Goal: Task Accomplishment & Management: Manage account settings

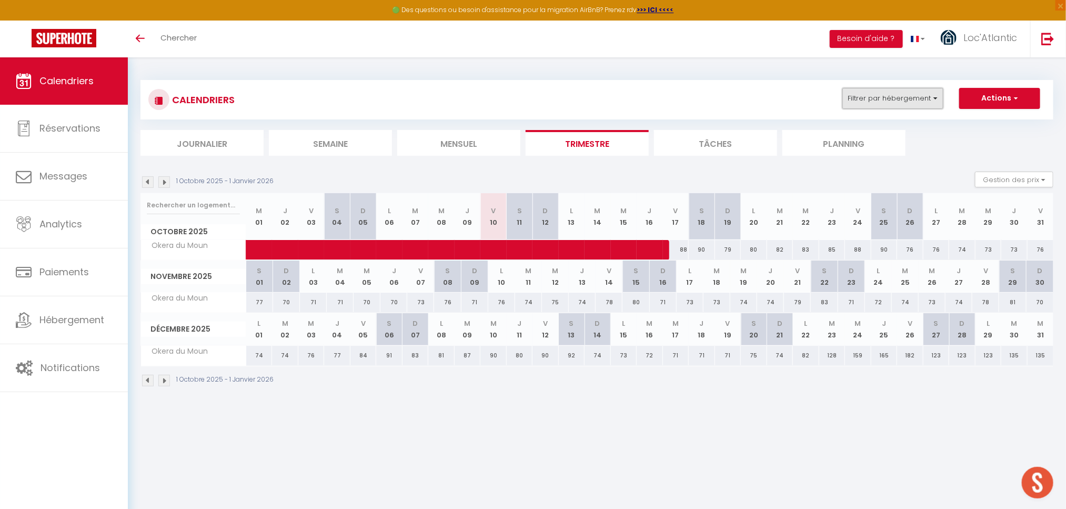
click at [880, 97] on button "Filtrer par hébergement" at bounding box center [893, 98] width 101 height 21
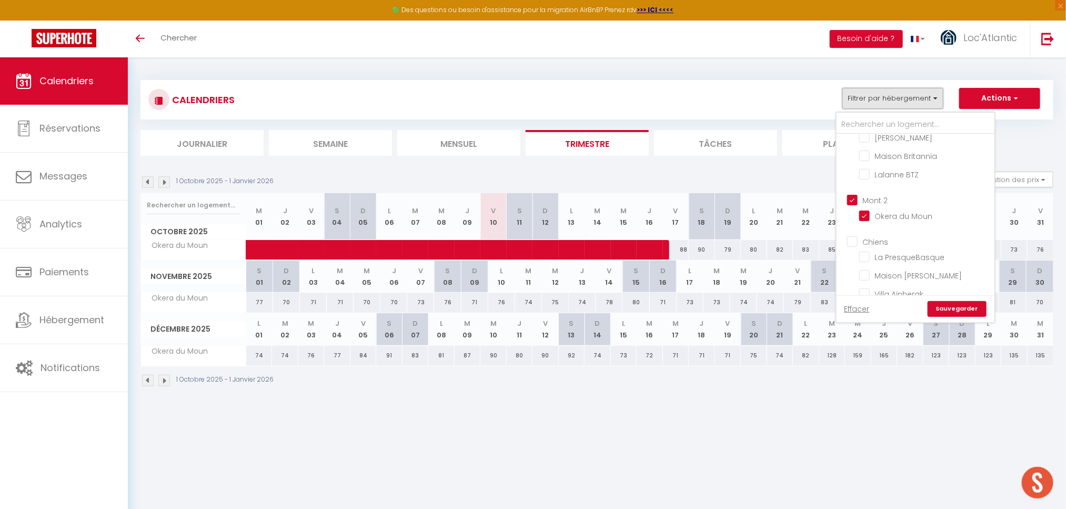
scroll to position [1105, 0]
click at [903, 206] on input "Okera du Moun" at bounding box center [926, 211] width 132 height 11
checkbox input "false"
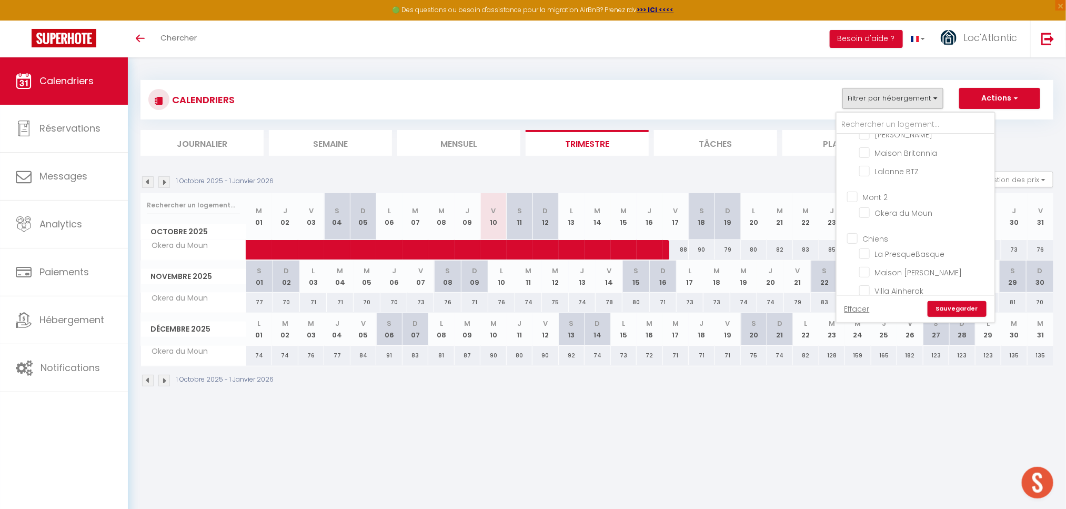
checkbox input "false"
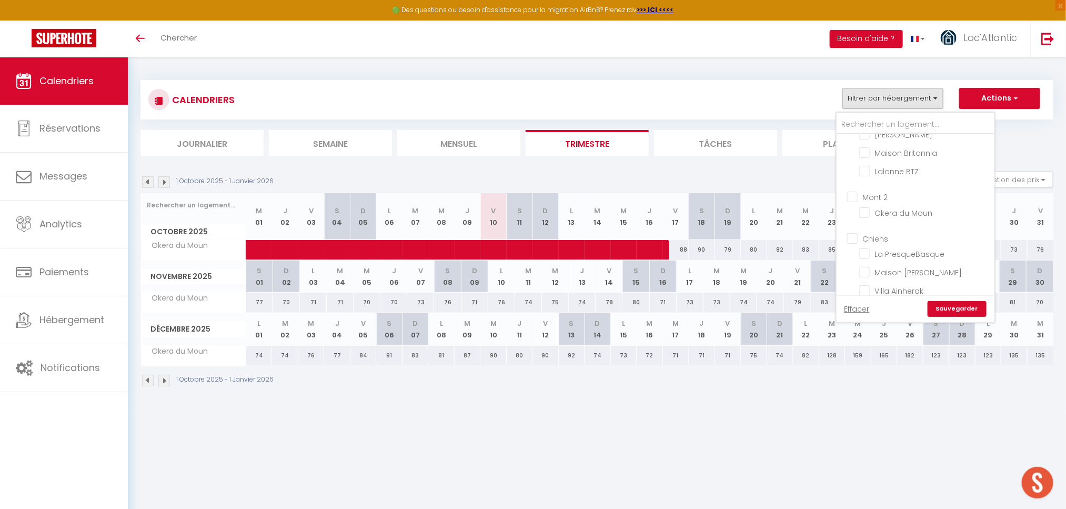
checkbox input "false"
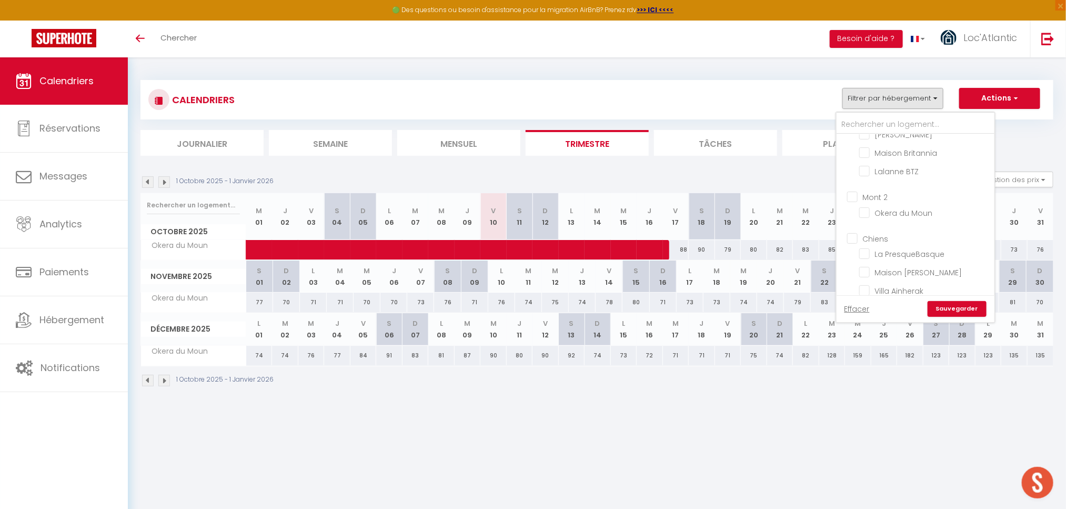
checkbox input "false"
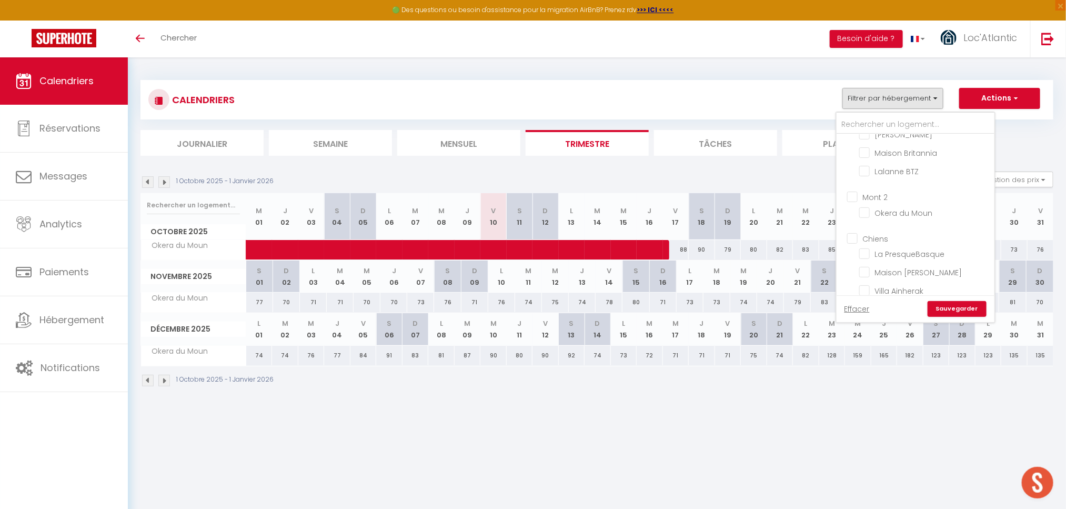
checkbox input "false"
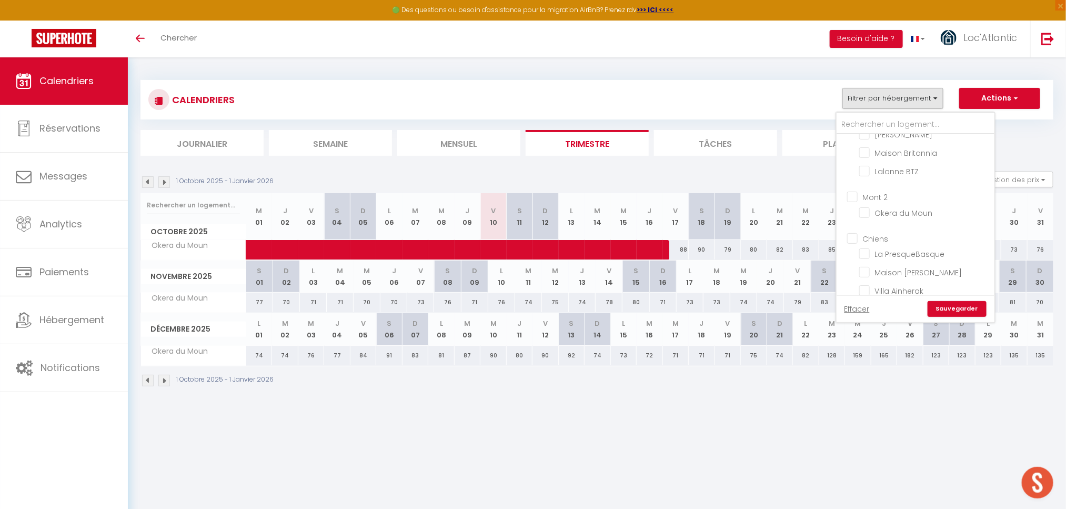
checkbox input "false"
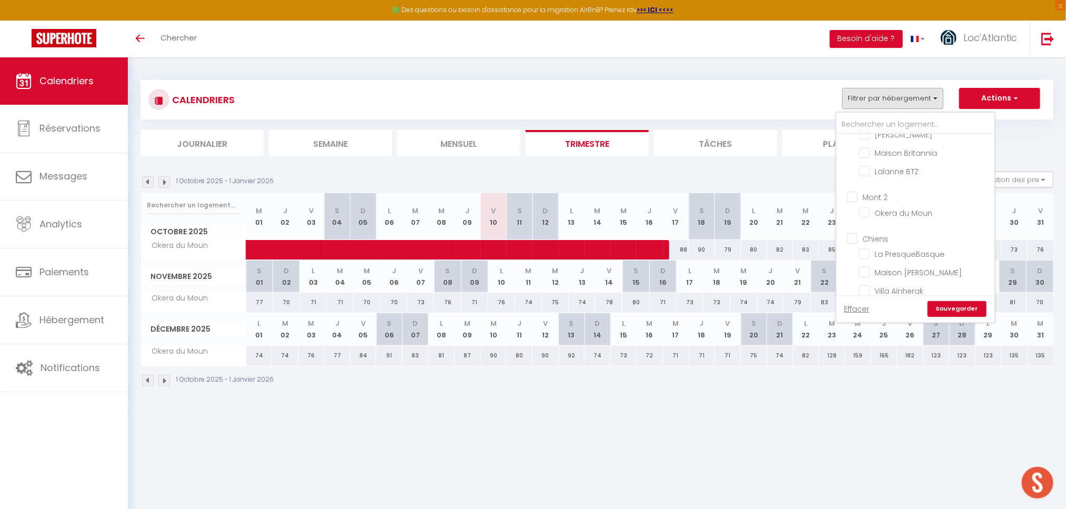
checkbox input "false"
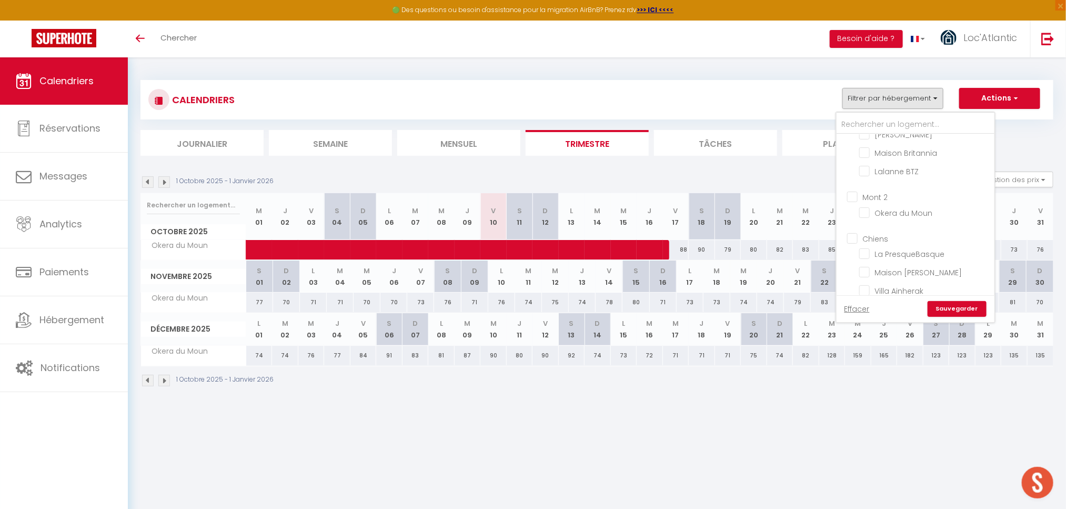
checkbox input "false"
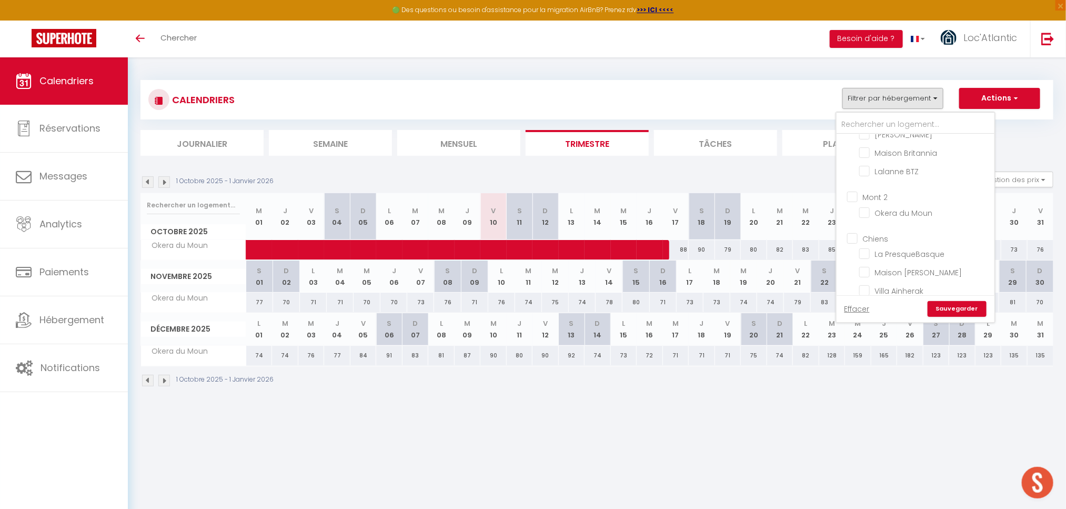
checkbox input "false"
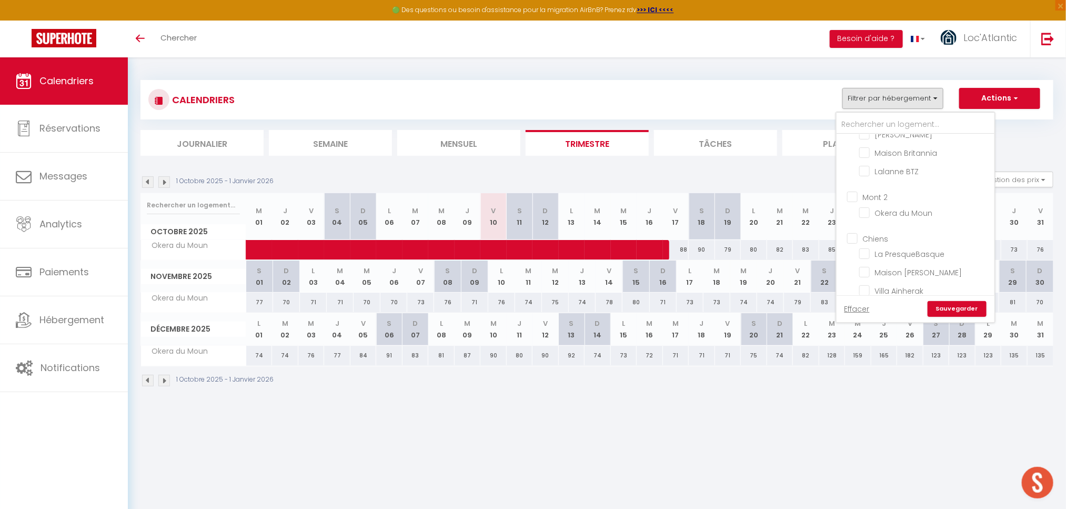
checkbox input "false"
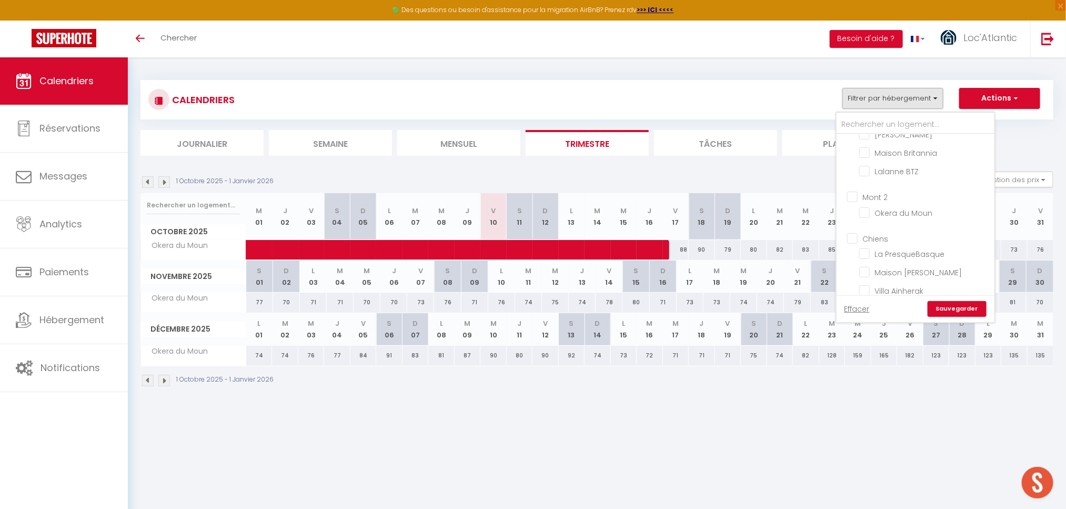
checkbox input "false"
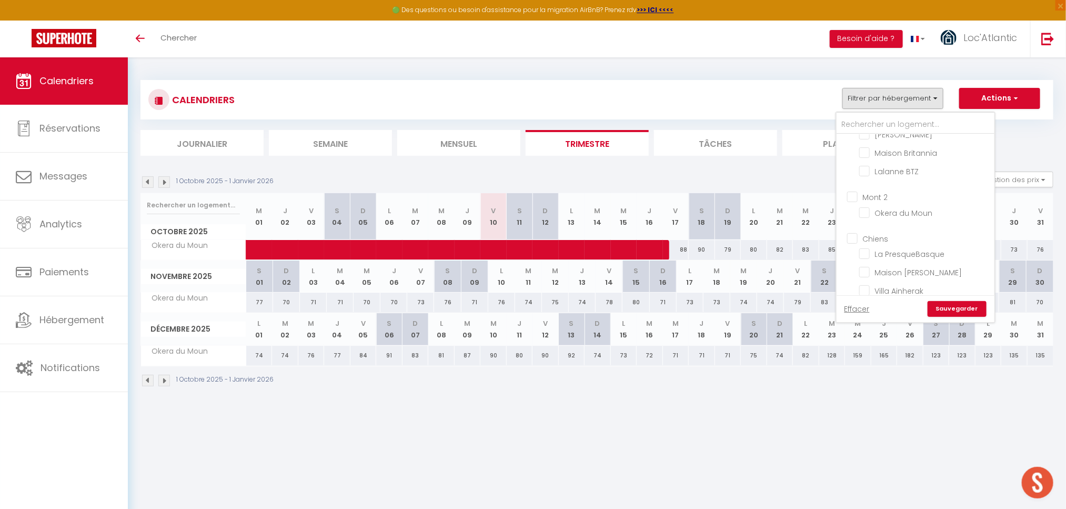
checkbox input "false"
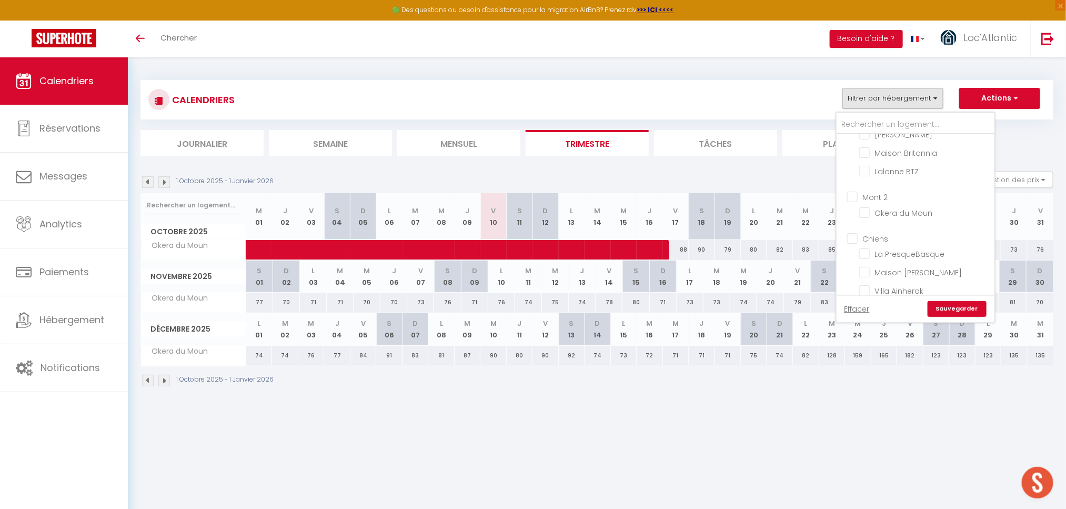
checkbox input "false"
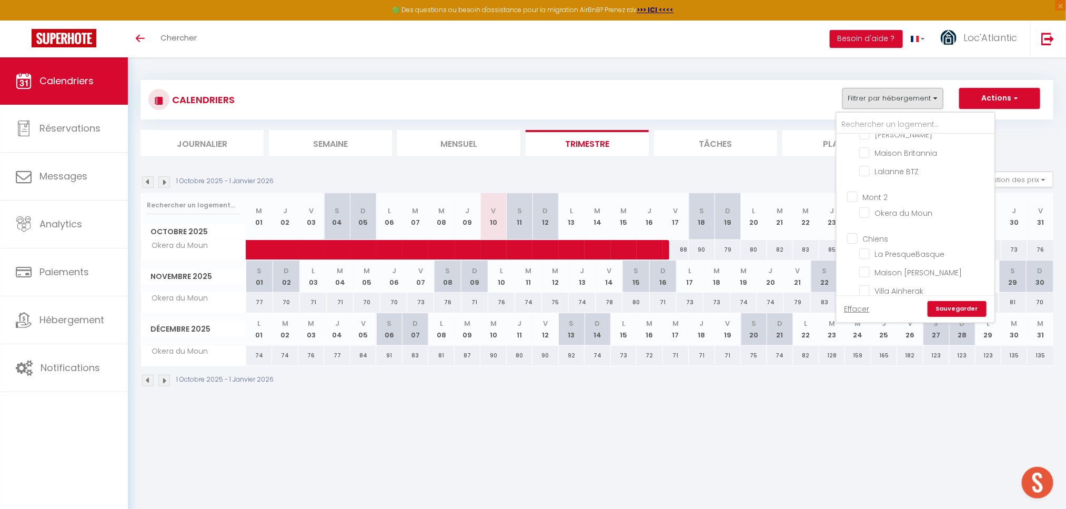
checkbox input "false"
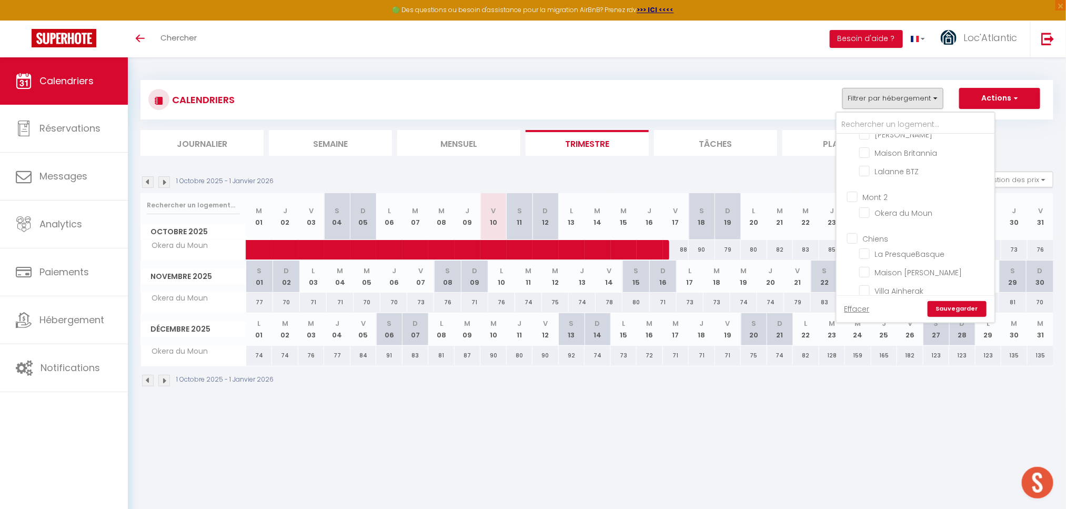
checkbox input "false"
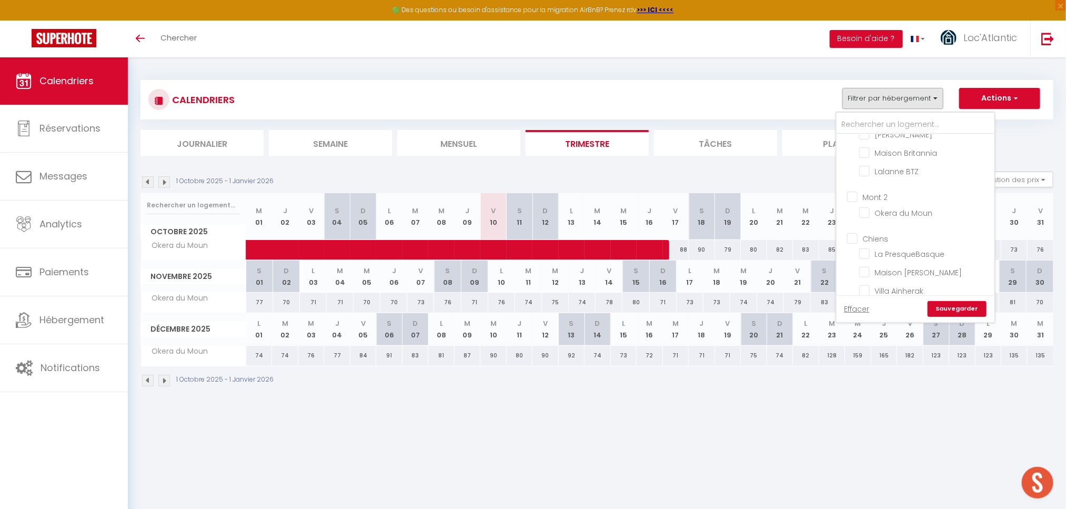
checkbox input "false"
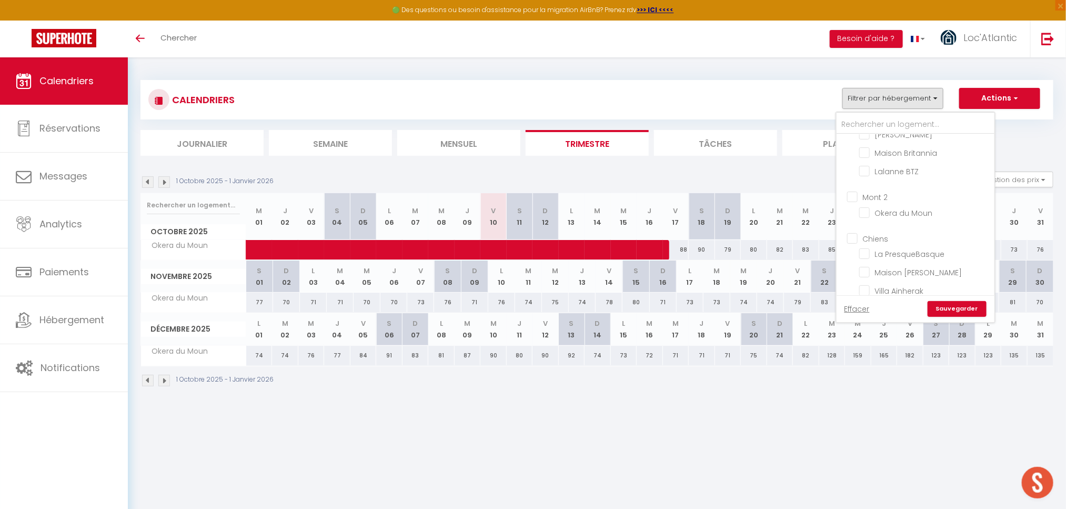
checkbox input "false"
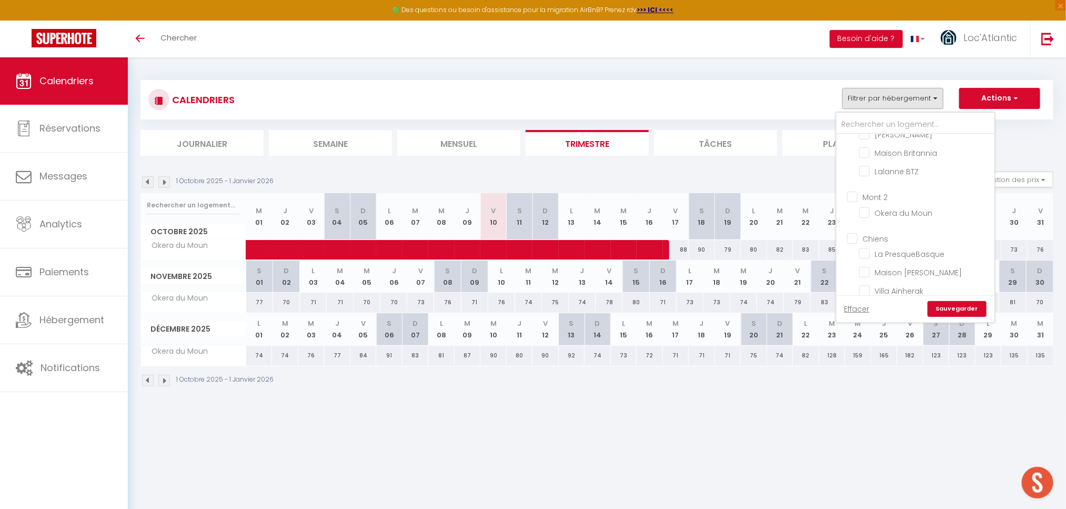
checkbox input "false"
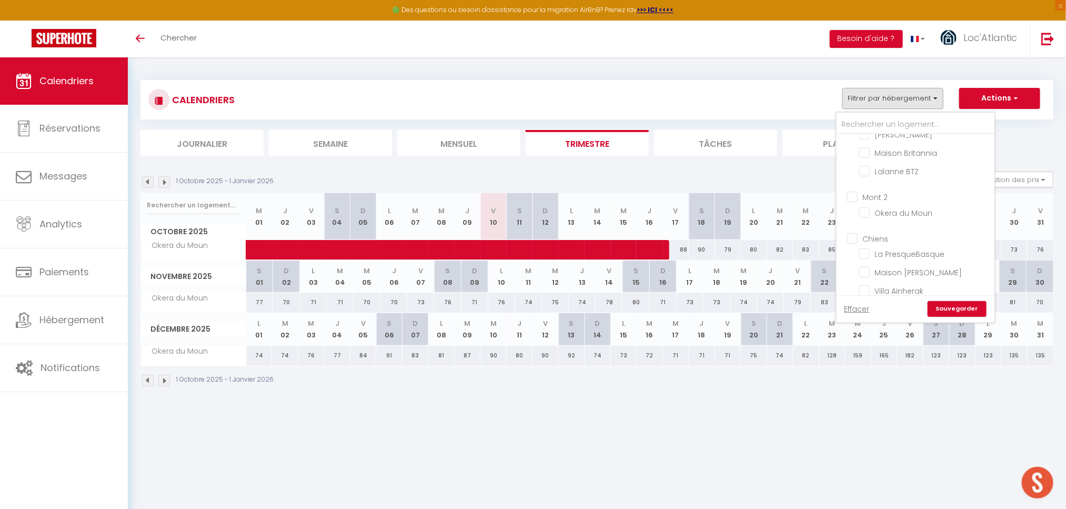
checkbox input "false"
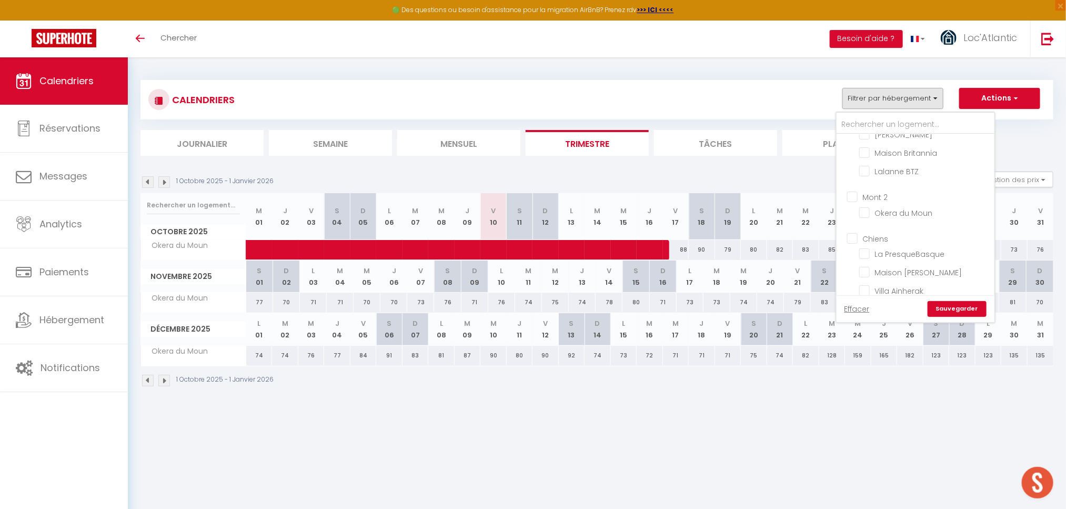
checkbox input "false"
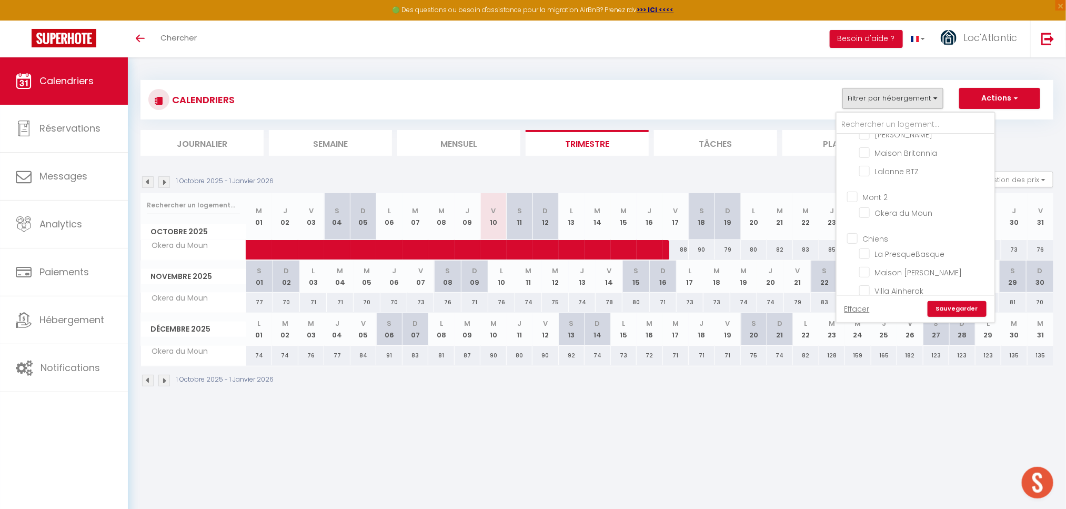
checkbox input "false"
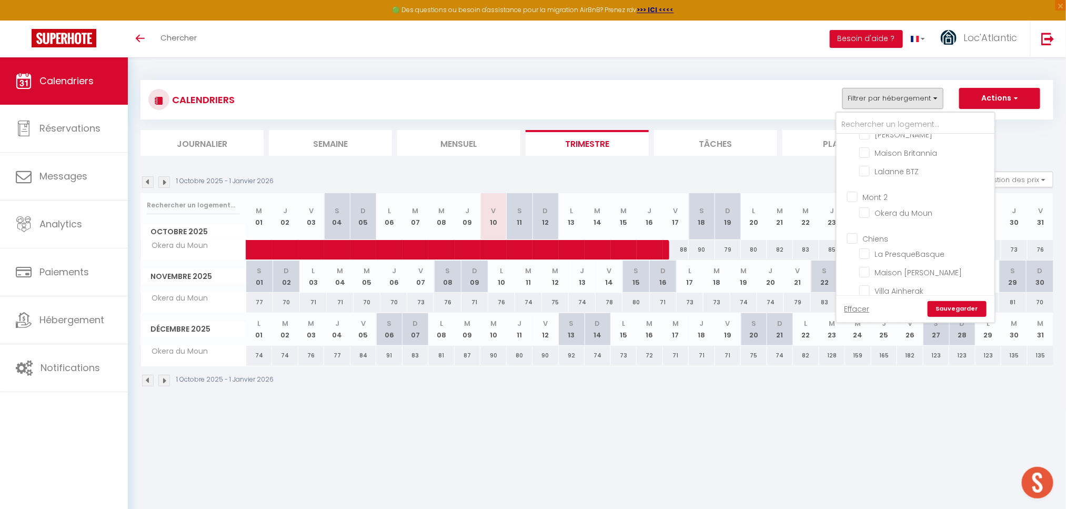
checkbox input "false"
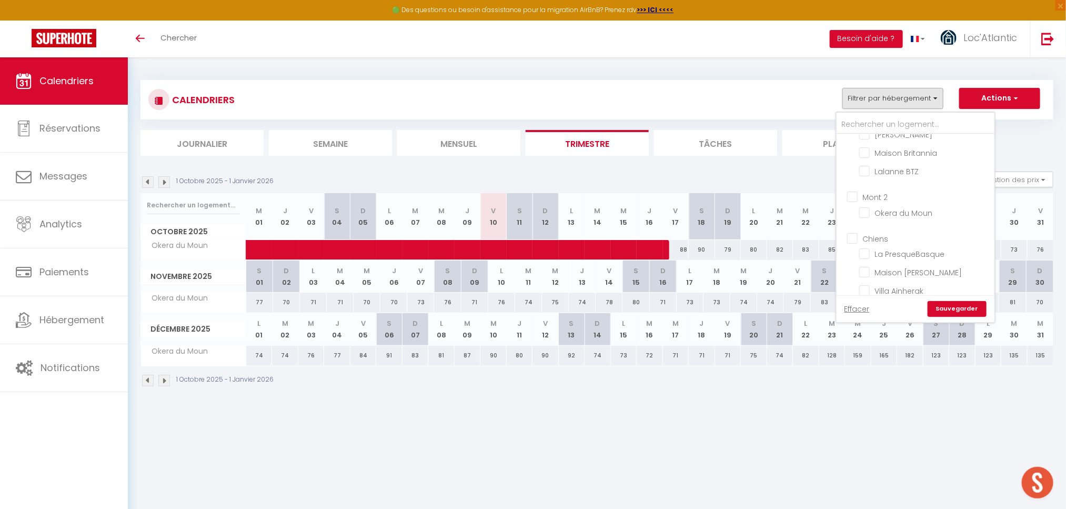
checkbox input "false"
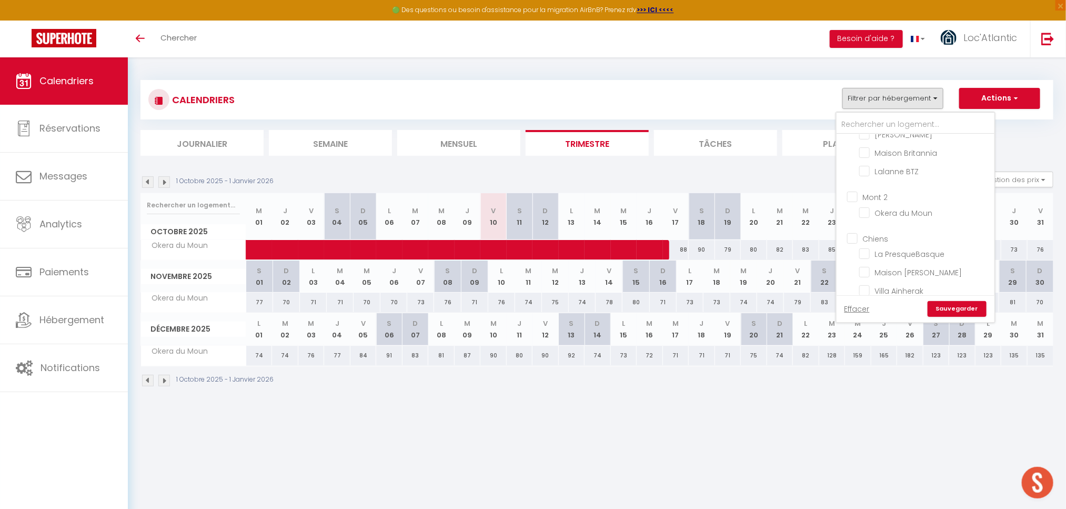
checkbox input "false"
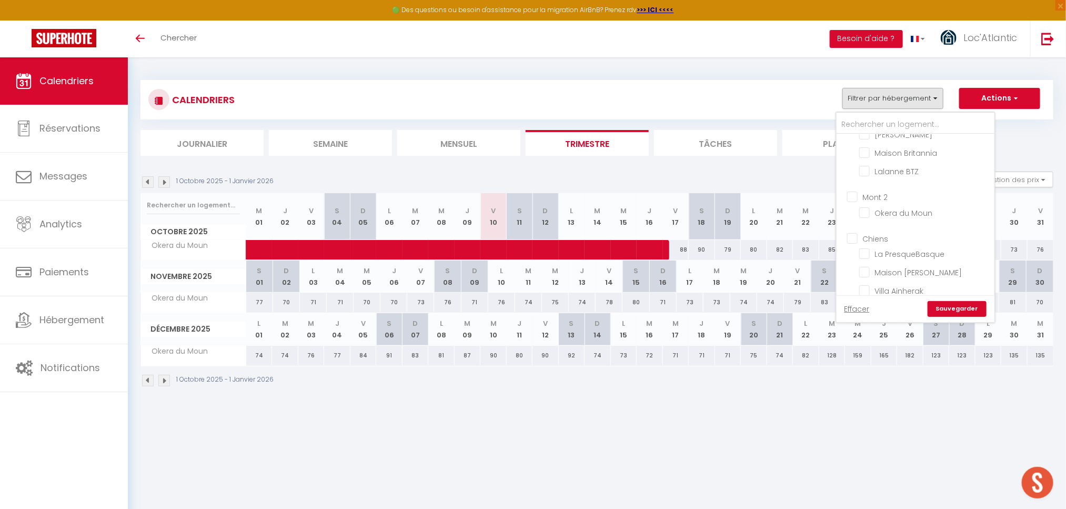
checkbox input "false"
click at [961, 311] on link "Sauvegarder" at bounding box center [957, 309] width 59 height 16
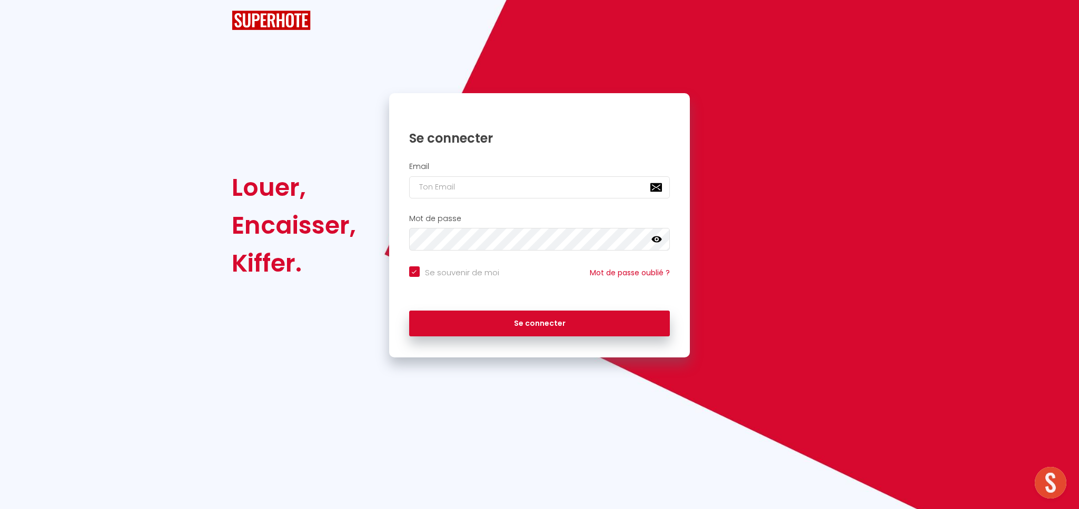
checkbox input "true"
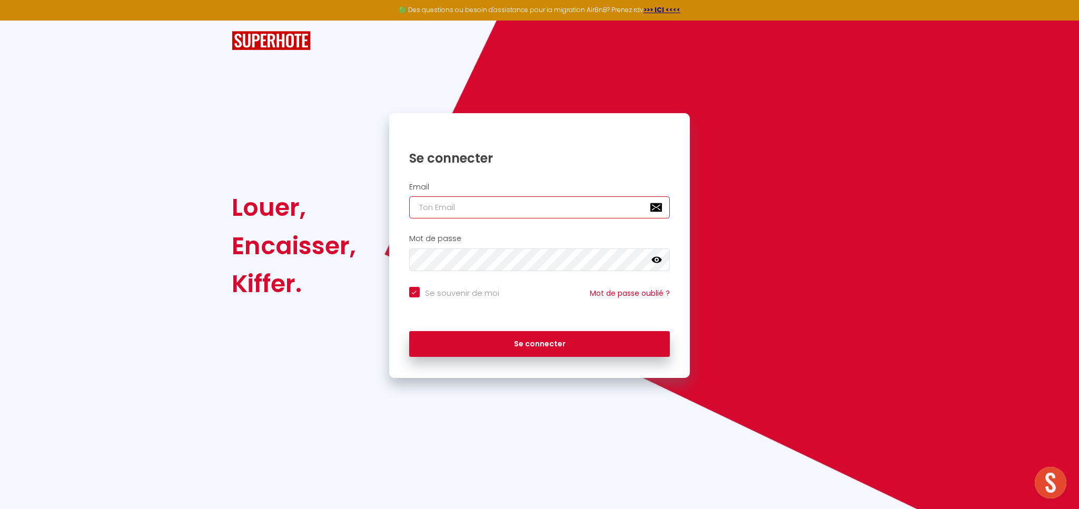
type input "[EMAIL_ADDRESS][DOMAIN_NAME]"
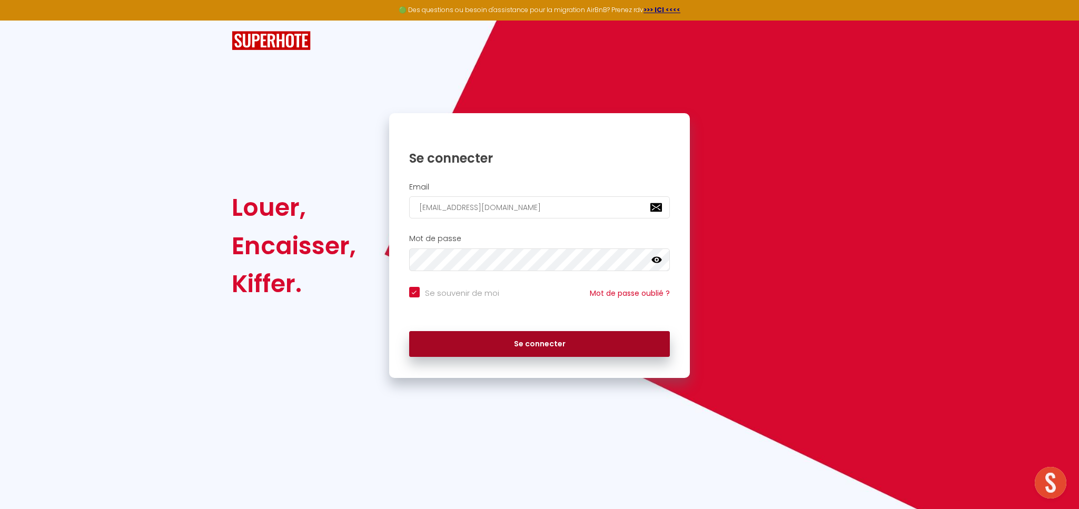
click at [514, 350] on button "Se connecter" at bounding box center [539, 344] width 261 height 26
checkbox input "true"
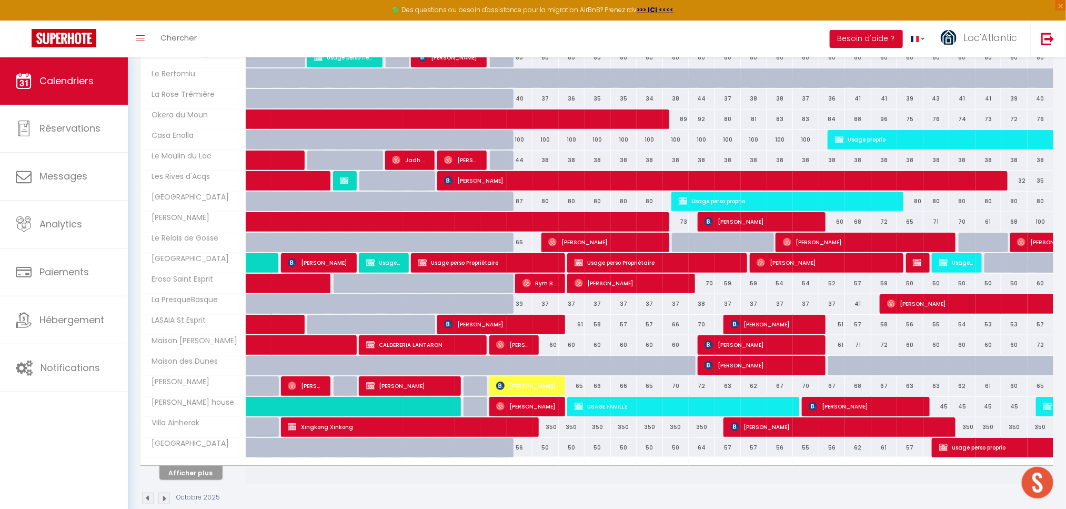
scroll to position [263, 0]
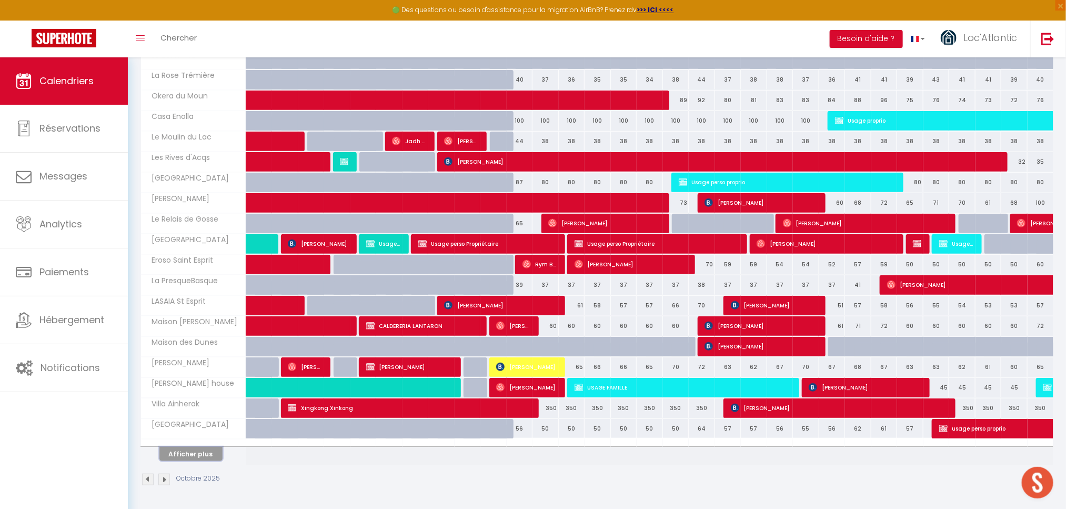
click at [191, 454] on button "Afficher plus" at bounding box center [190, 454] width 63 height 14
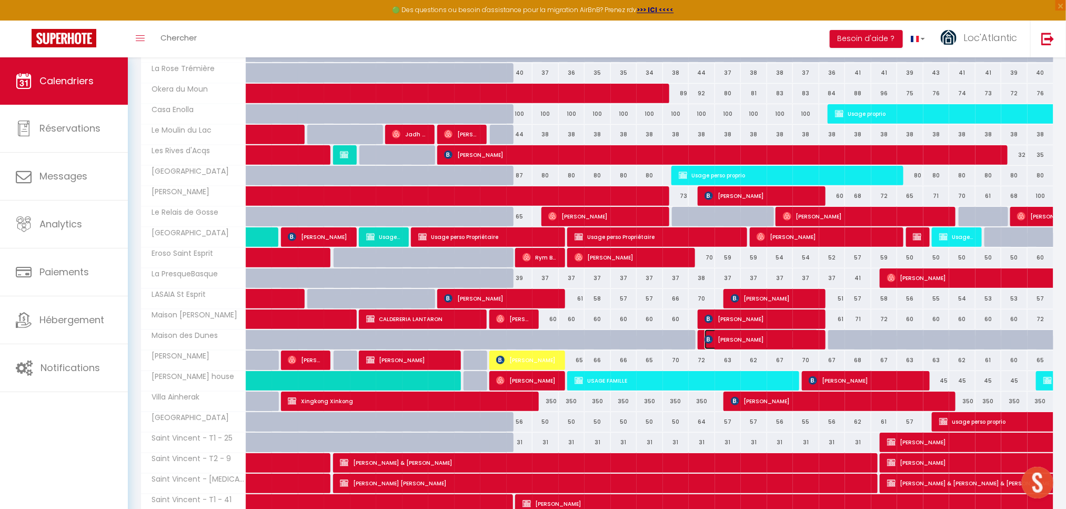
click at [763, 346] on span "[PERSON_NAME]" at bounding box center [762, 340] width 114 height 20
select select "OK"
select select "KO"
select select "0"
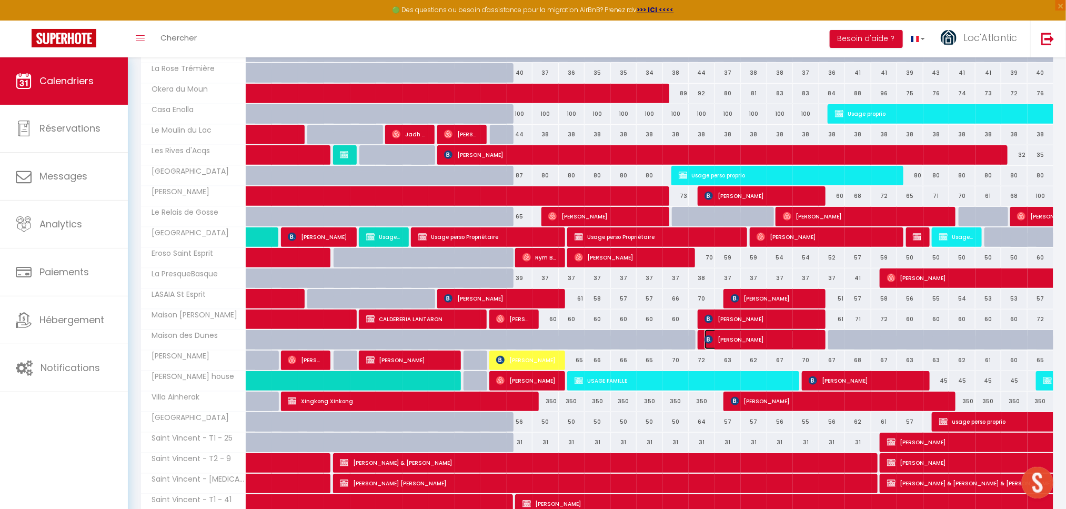
select select "1"
select select
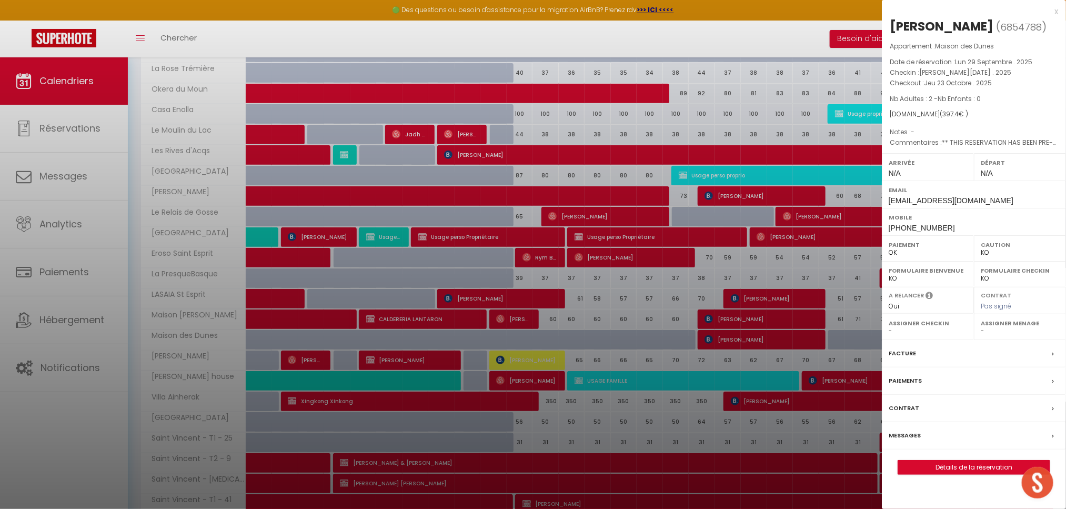
click at [722, 32] on div at bounding box center [533, 254] width 1066 height 509
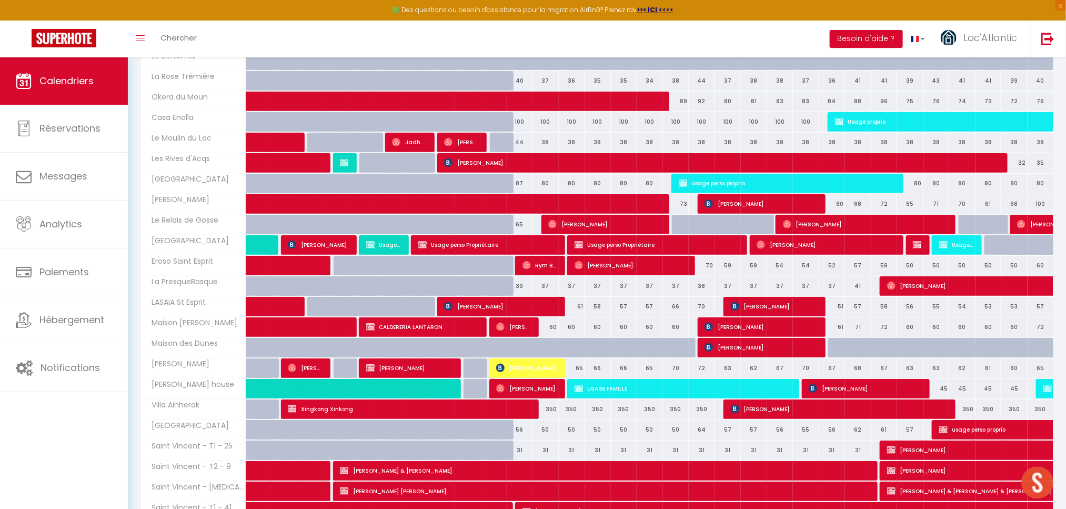
scroll to position [0, 0]
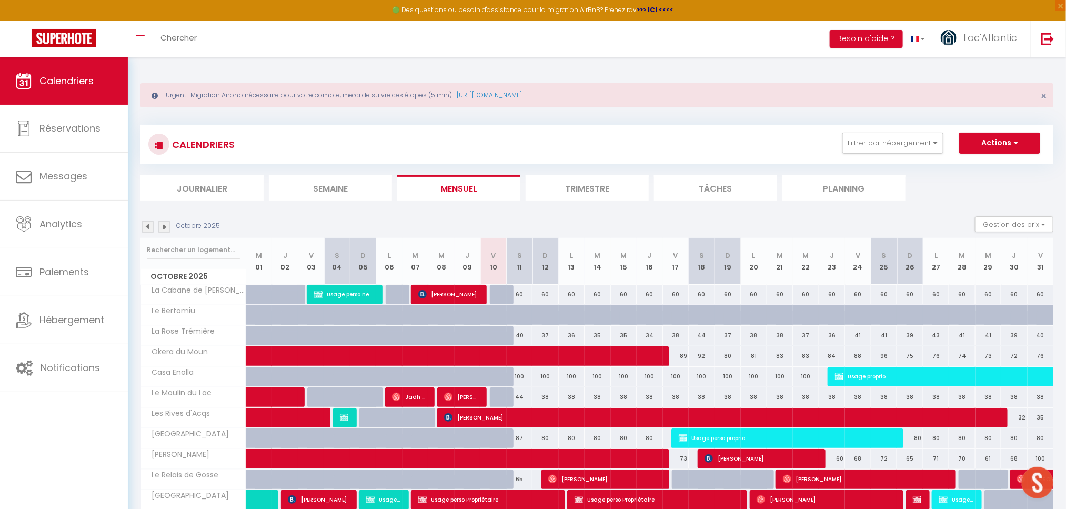
click at [717, 226] on div "Octobre 2025 Gestion des prix Nb Nuits minimum Règles Disponibilité" at bounding box center [597, 227] width 913 height 22
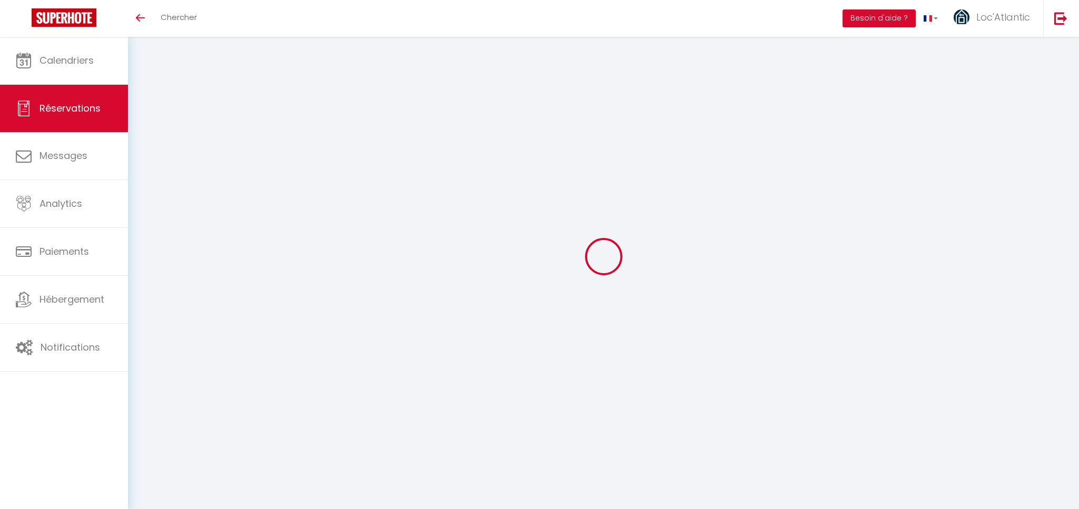
select select "not_cancelled"
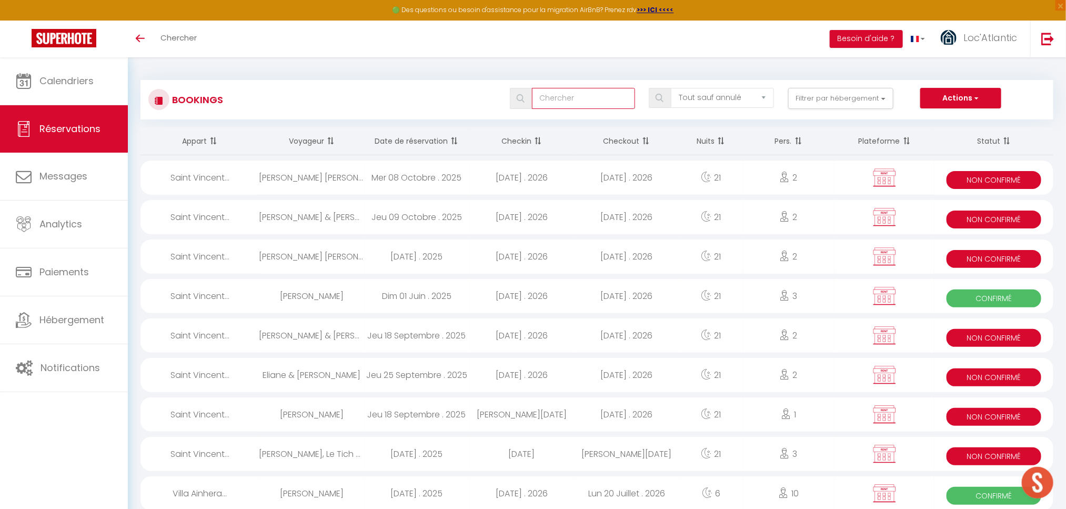
click at [590, 97] on input "text" at bounding box center [583, 98] width 103 height 21
type input "f"
select select
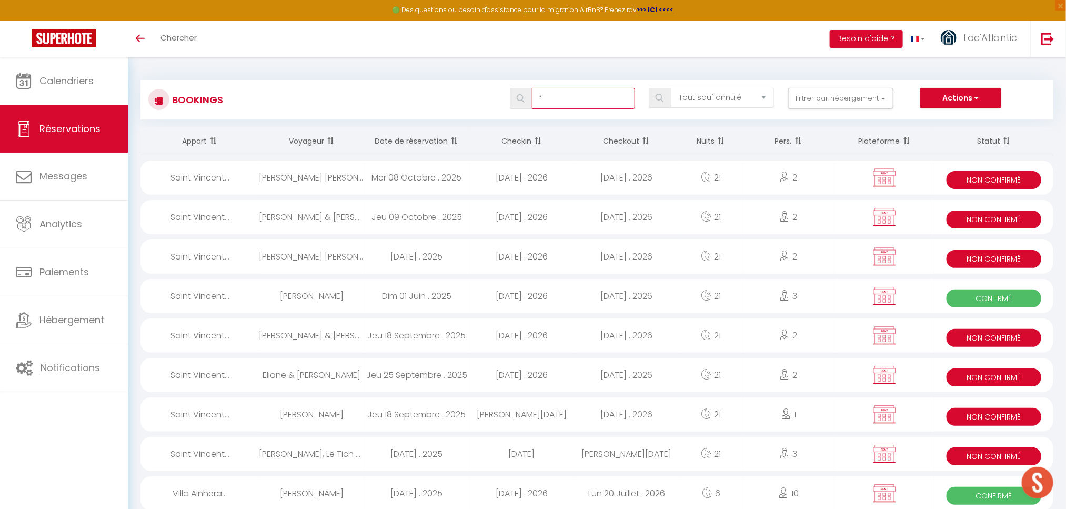
select select
type input "fi"
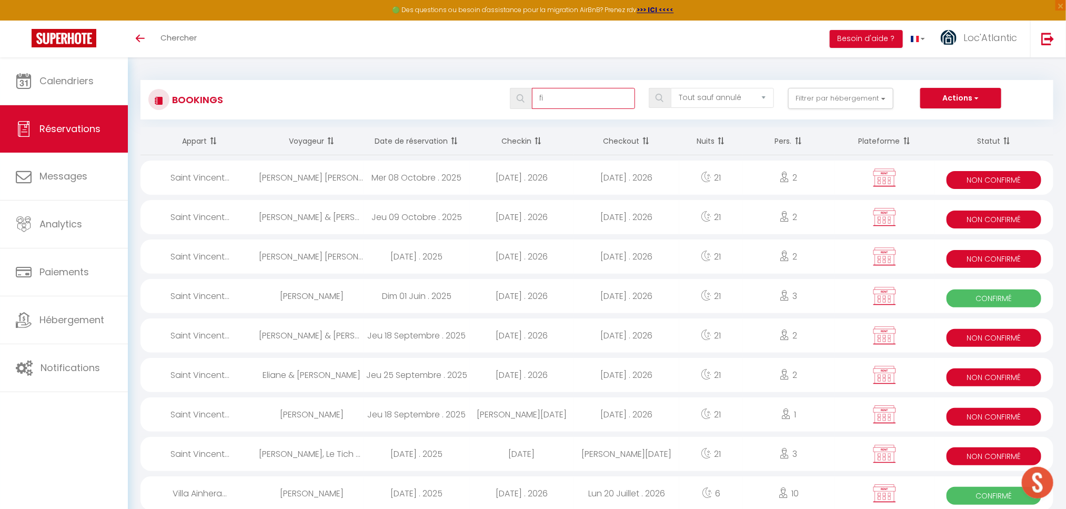
select select
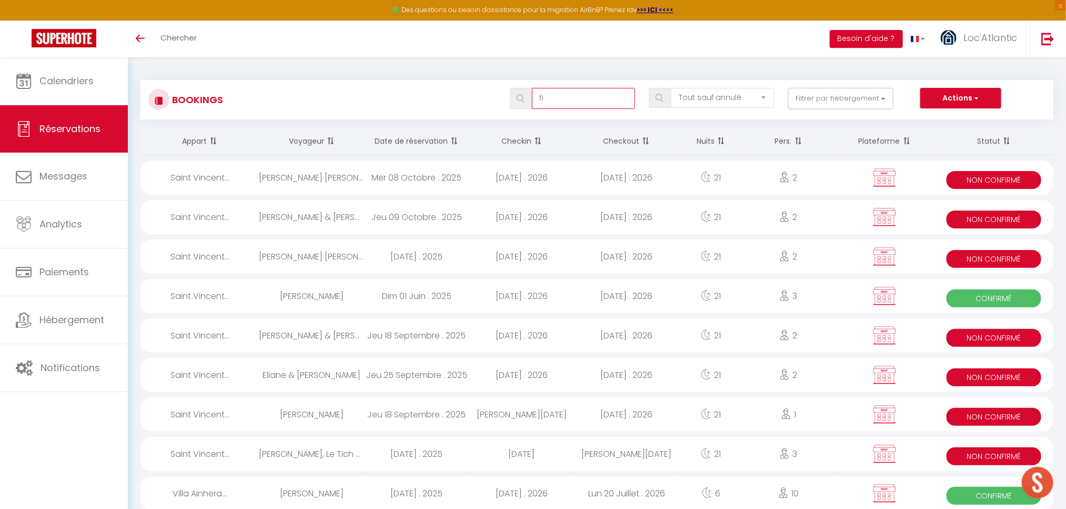
select select
type input "fil"
select select
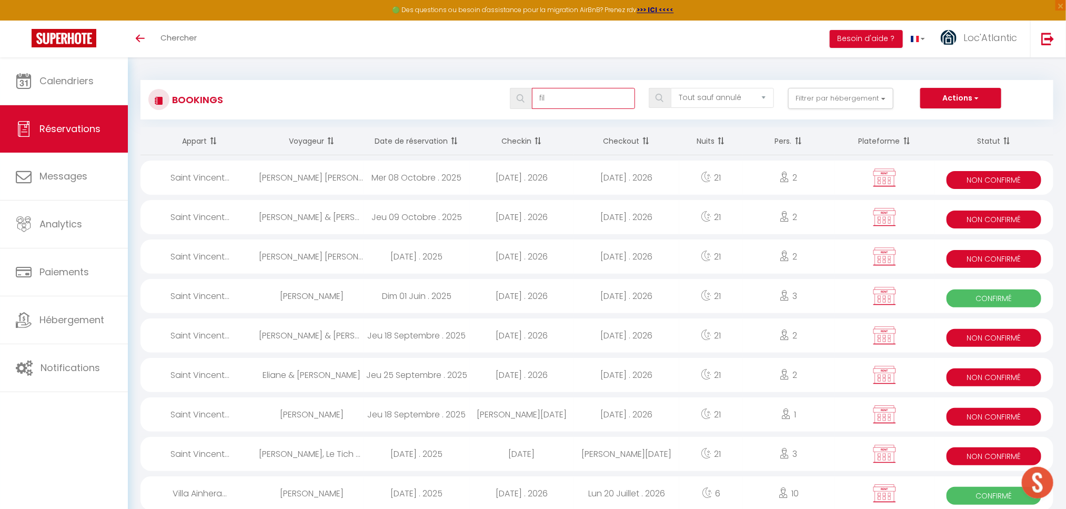
select select
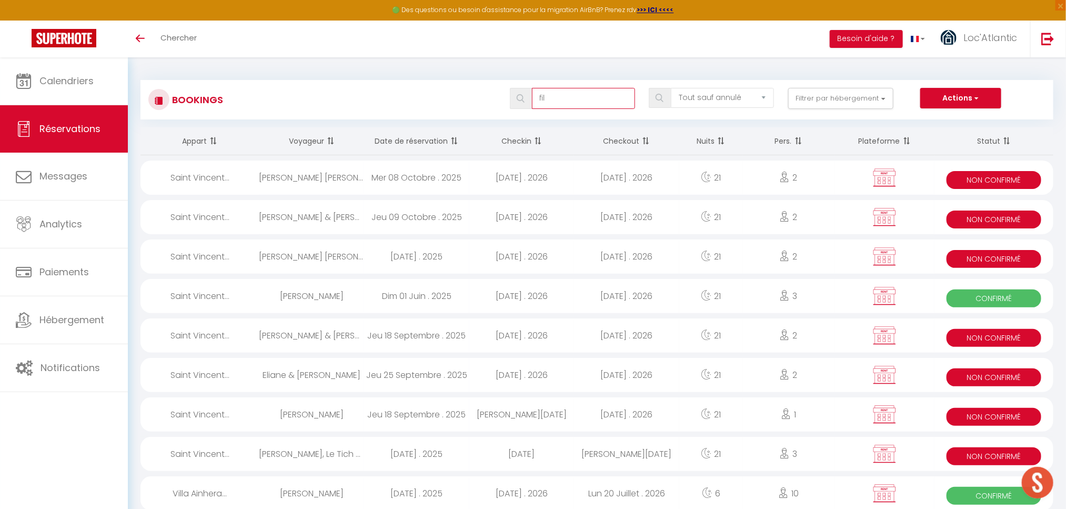
type input "fil"
select select
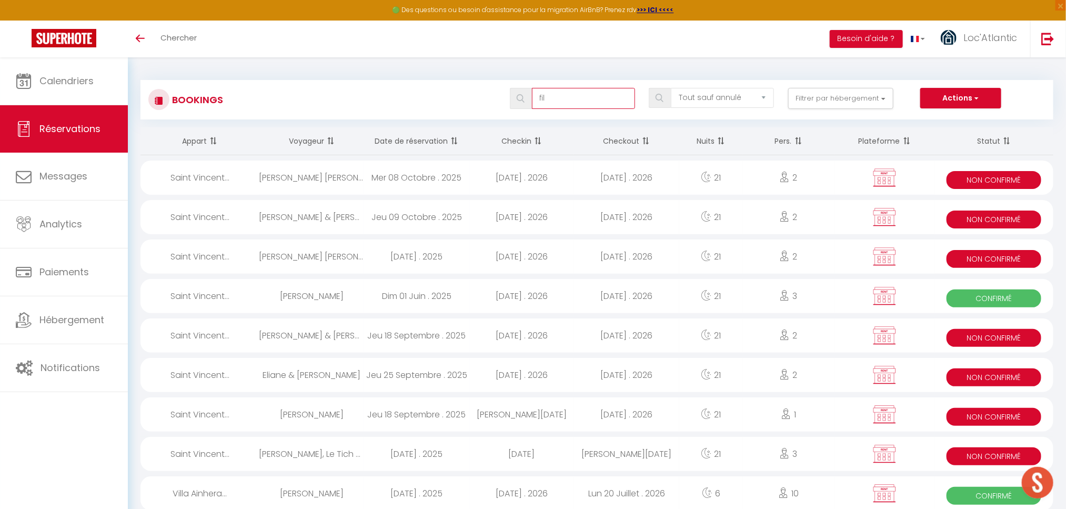
select select
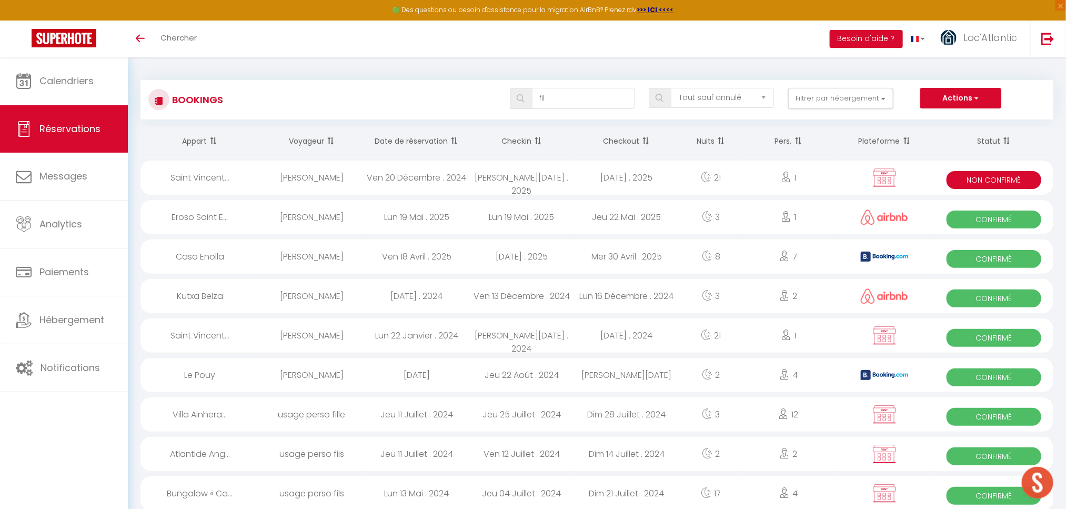
click at [389, 178] on div "Ven 20 Décembre . 2024" at bounding box center [416, 178] width 105 height 34
select select "KO"
select select "0"
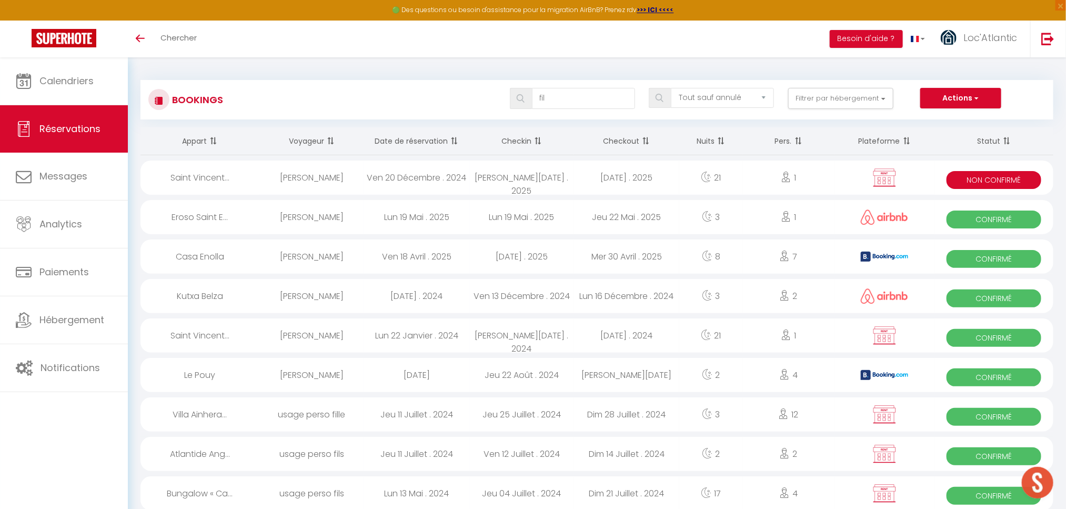
select select "1"
select select
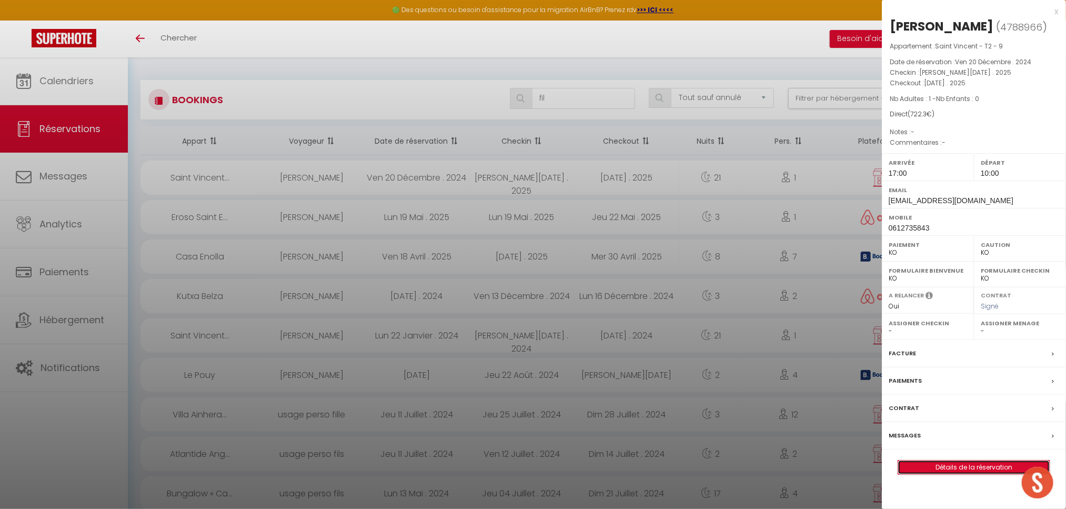
click at [951, 474] on link "Détails de la réservation" at bounding box center [975, 468] width 152 height 14
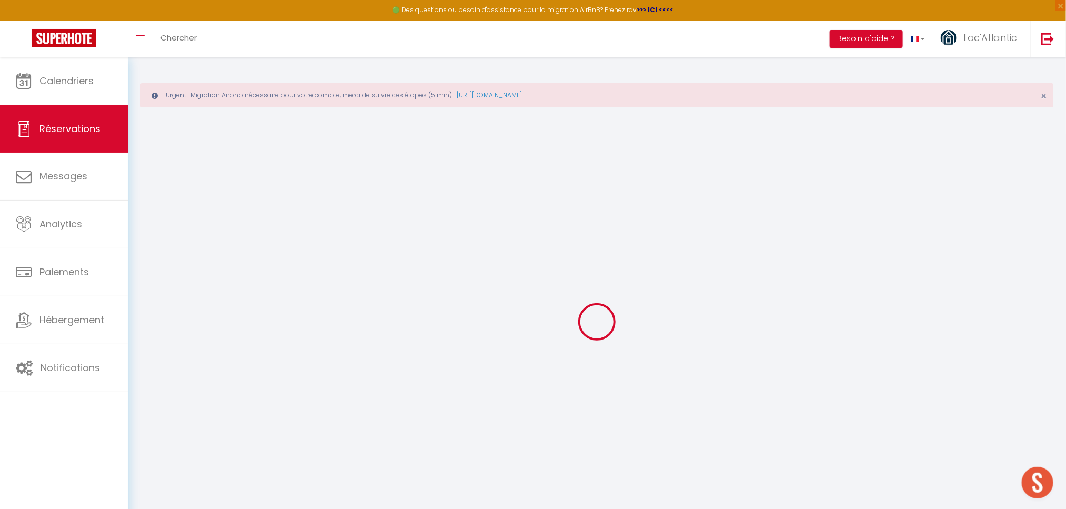
select select
checkbox input "false"
select select
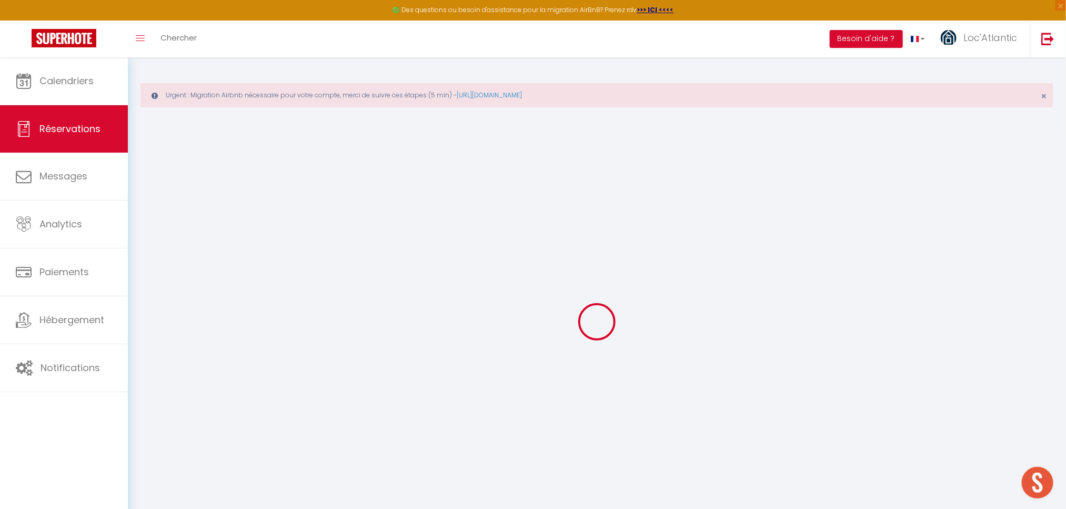
checkbox input "false"
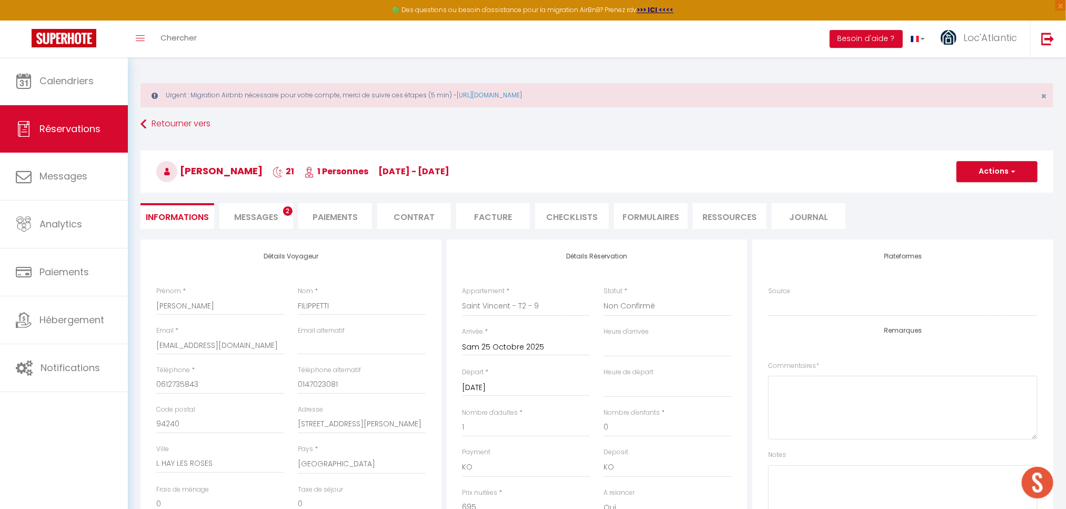
type input "27.3"
select select
checkbox input "false"
select select "17:00"
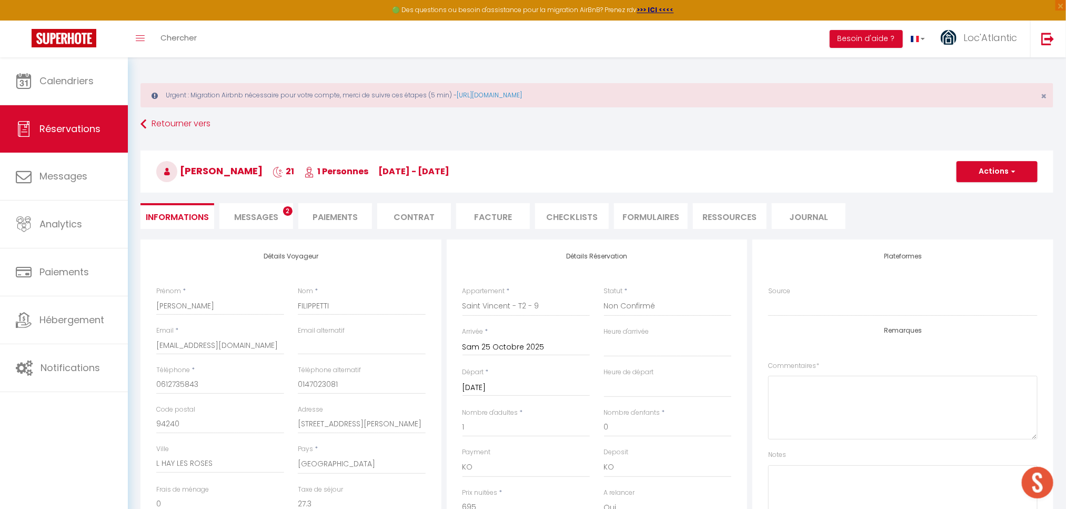
select select "10:00"
click at [259, 217] on span "Messages" at bounding box center [256, 217] width 44 height 12
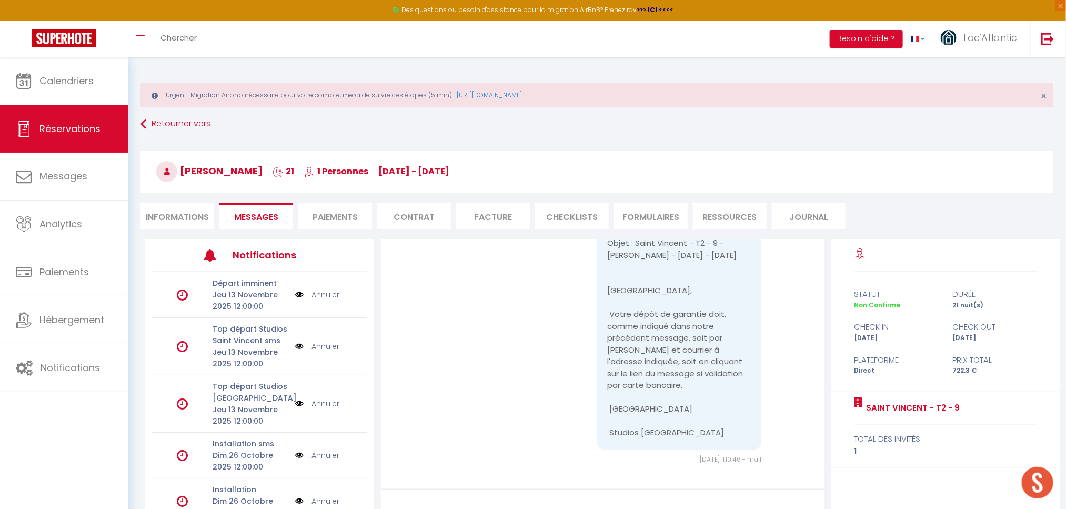
scroll to position [8242, 0]
click at [166, 215] on li "Informations" at bounding box center [178, 216] width 74 height 26
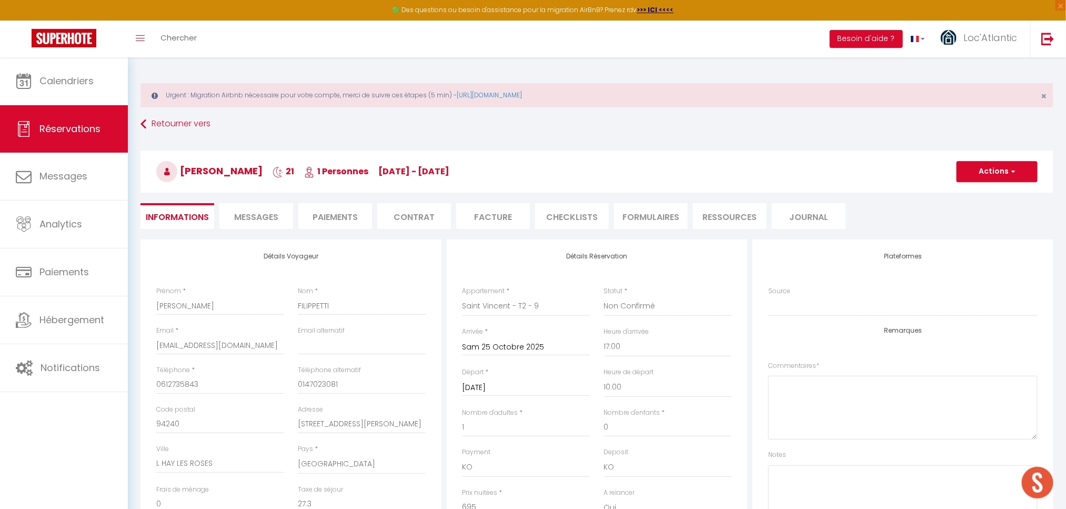
click at [249, 217] on span "Messages" at bounding box center [256, 217] width 44 height 12
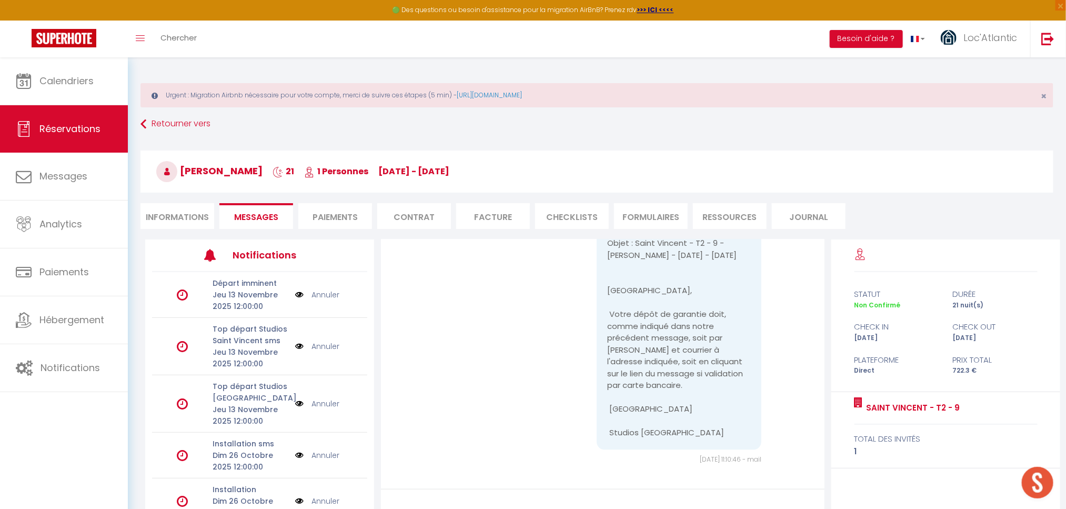
scroll to position [8242, 0]
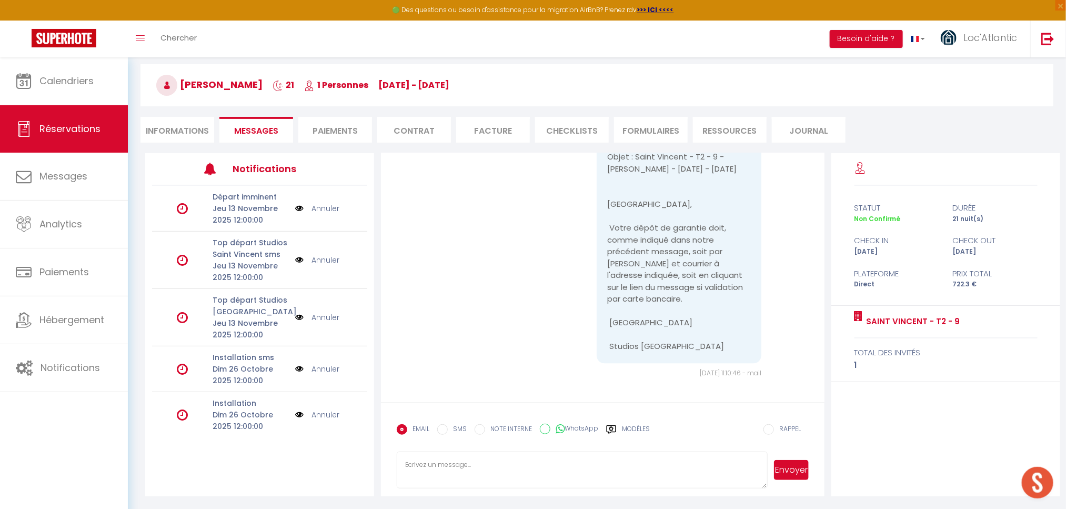
click at [326, 222] on div "Départ imminent Jeu 13 Novembre 2025 12:00:00 Annuler" at bounding box center [259, 209] width 215 height 46
click at [697, 463] on textarea at bounding box center [582, 470] width 371 height 37
click at [627, 474] on textarea at bounding box center [582, 470] width 371 height 37
click at [418, 462] on textarea at bounding box center [582, 470] width 371 height 37
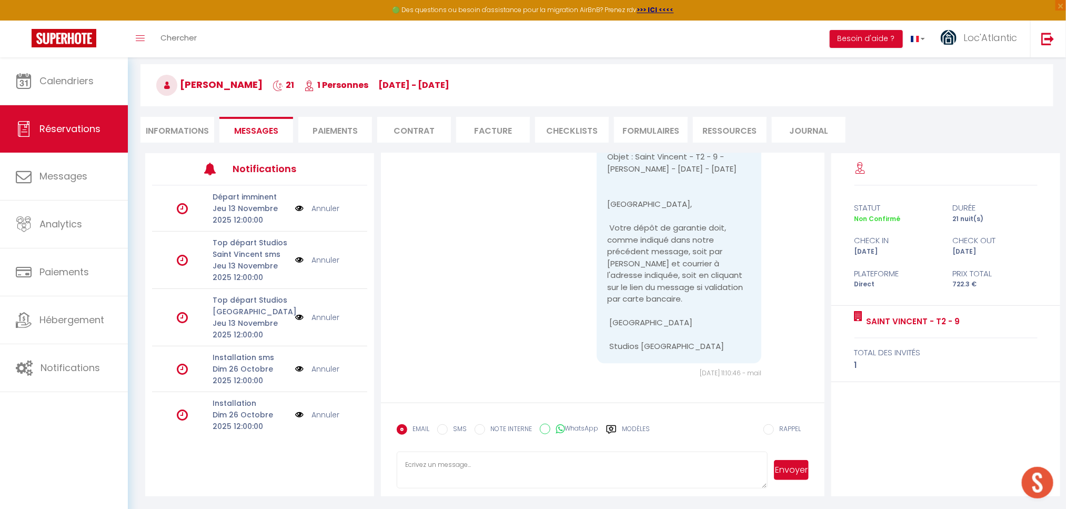
click at [418, 462] on textarea at bounding box center [582, 470] width 371 height 37
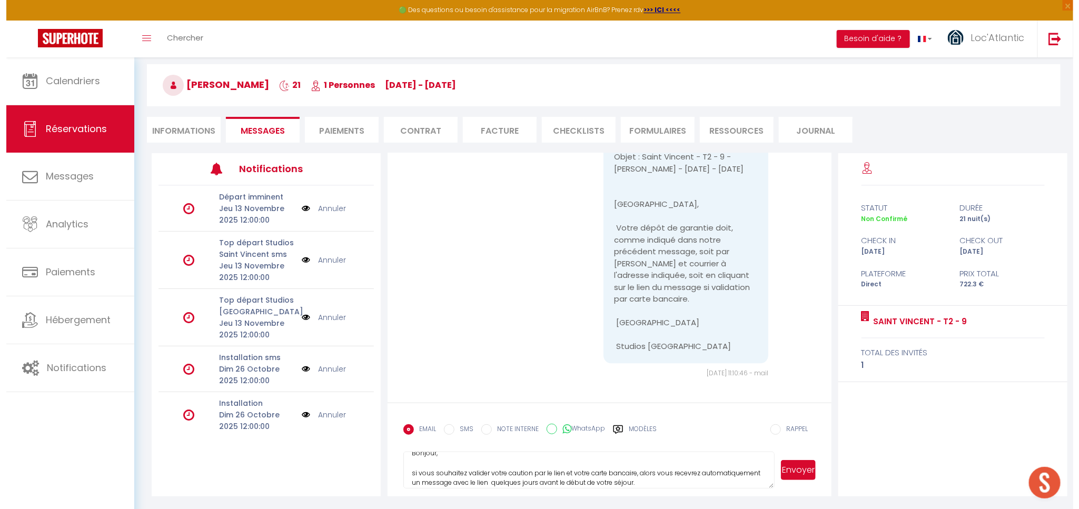
scroll to position [0, 0]
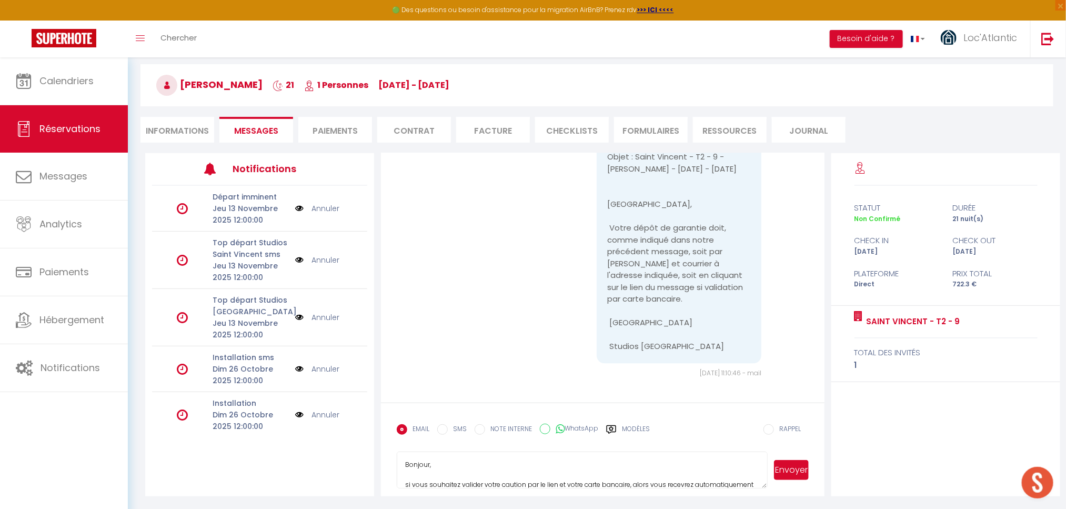
type textarea "Bonjour, si vous souhaitez valider votre caution par le lien et votre carte ban…"
click at [796, 466] on button "Envoyer" at bounding box center [791, 470] width 35 height 20
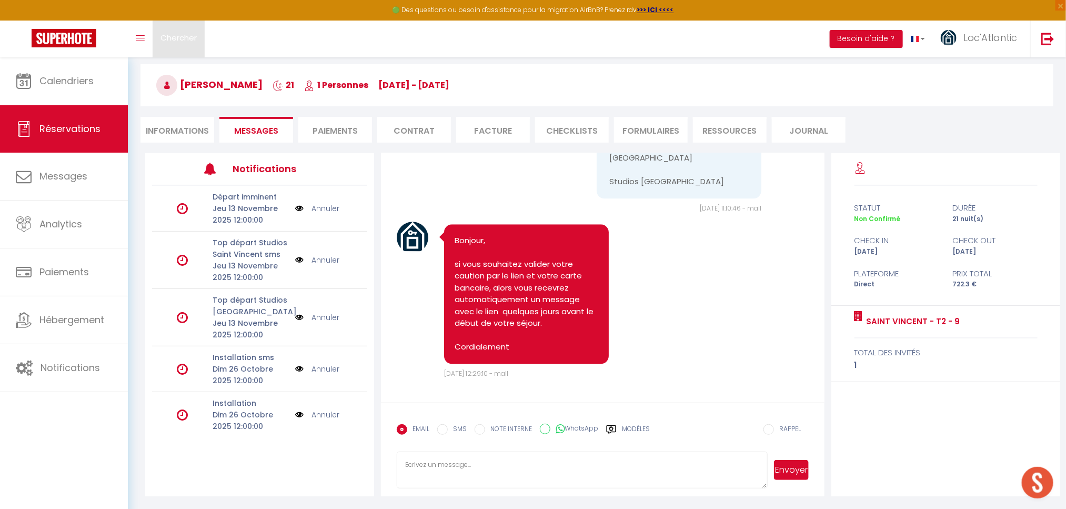
click at [182, 36] on span "Chercher" at bounding box center [179, 37] width 36 height 11
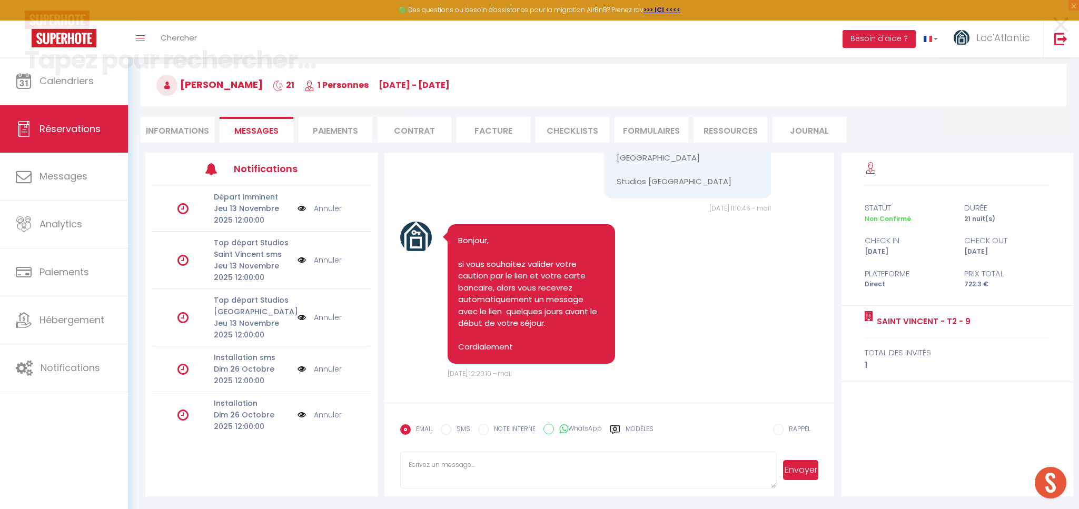
scroll to position [8136, 0]
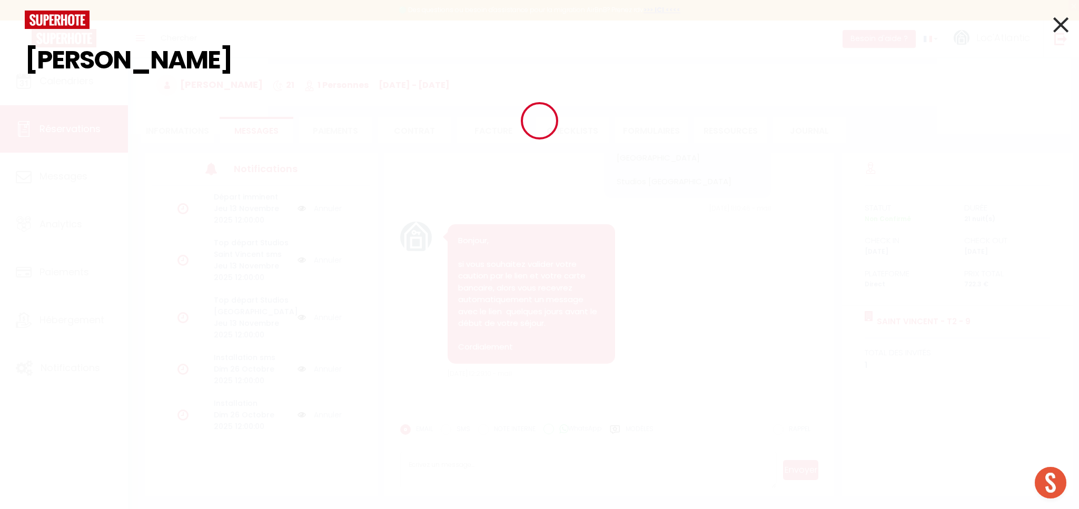
type input "leroy"
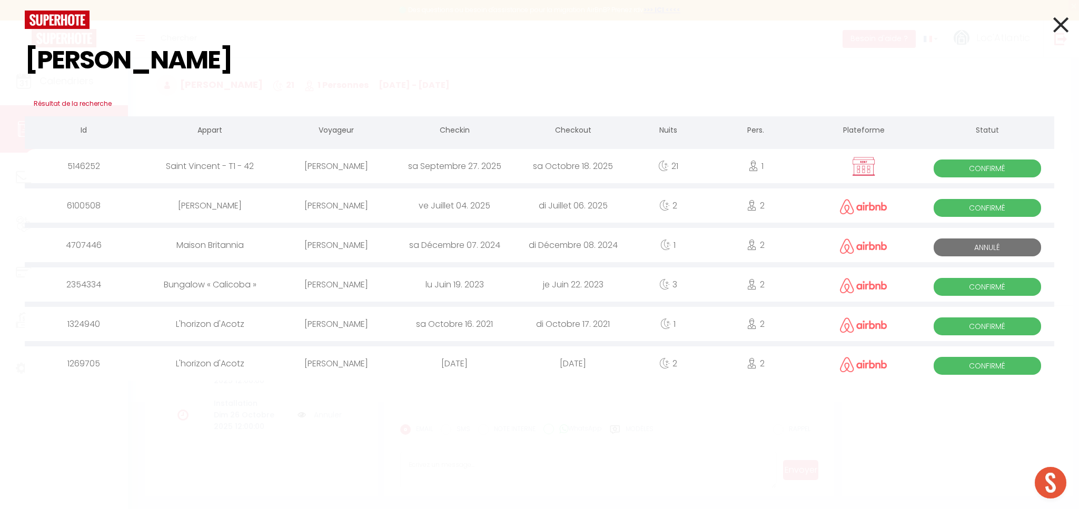
click at [438, 167] on div "sa Septembre 27. 2025" at bounding box center [454, 166] width 118 height 34
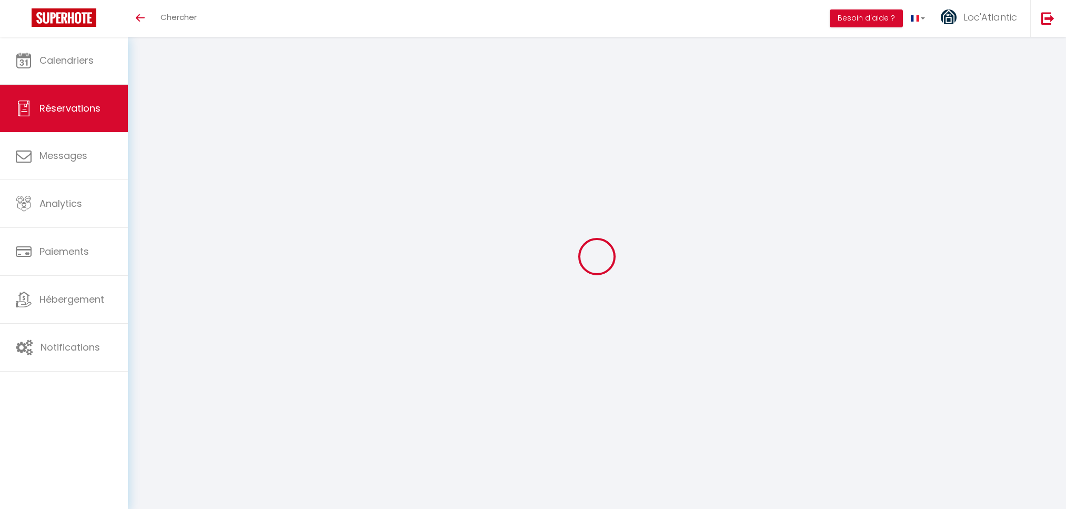
select select
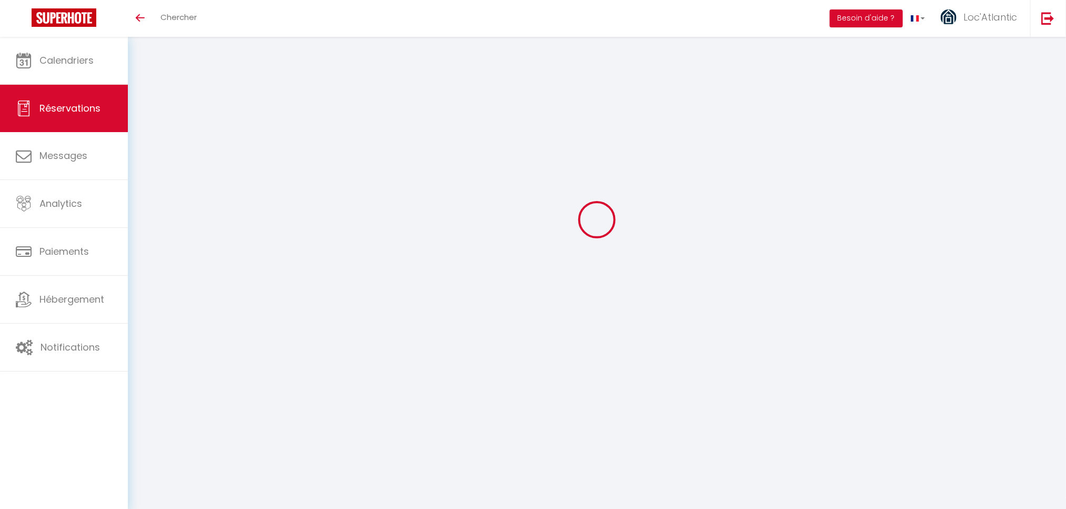
select select
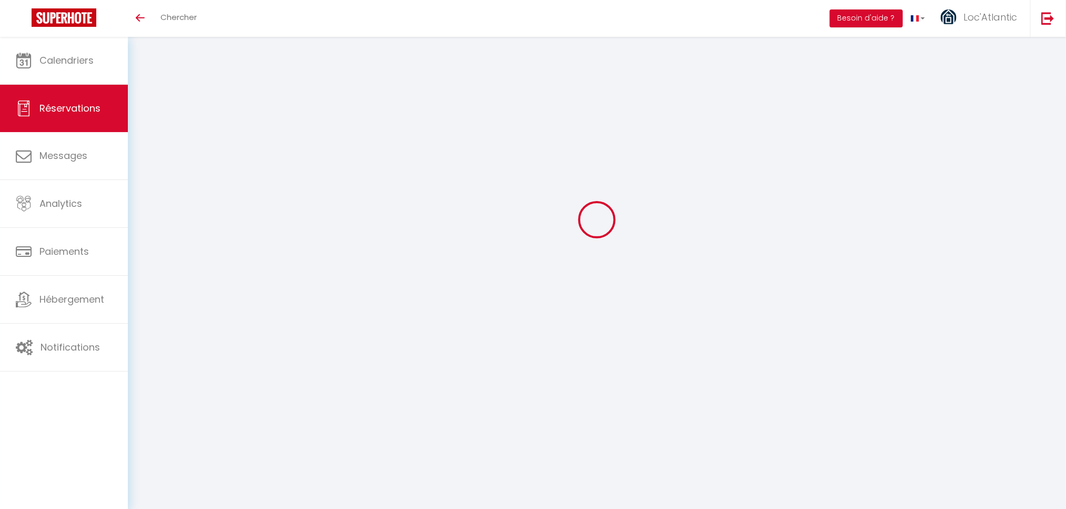
select select
checkbox input "false"
select select
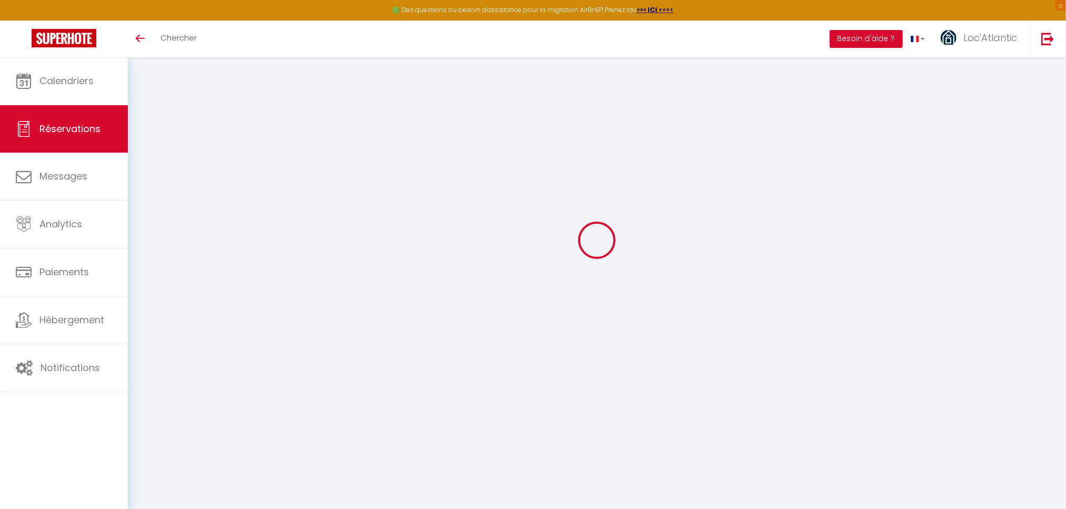
select select
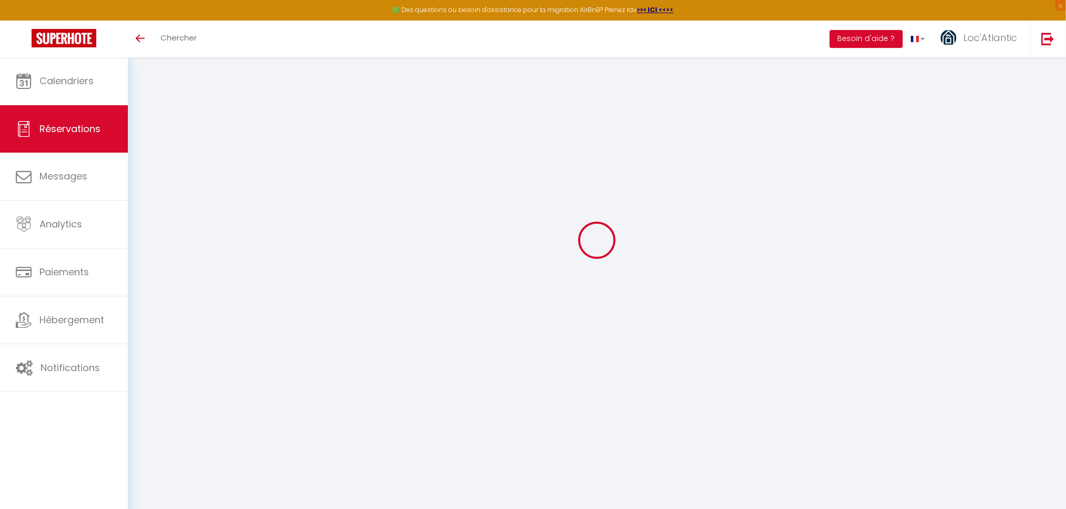
select select
checkbox input "false"
type input "Marie-Odile"
type input "LEROY"
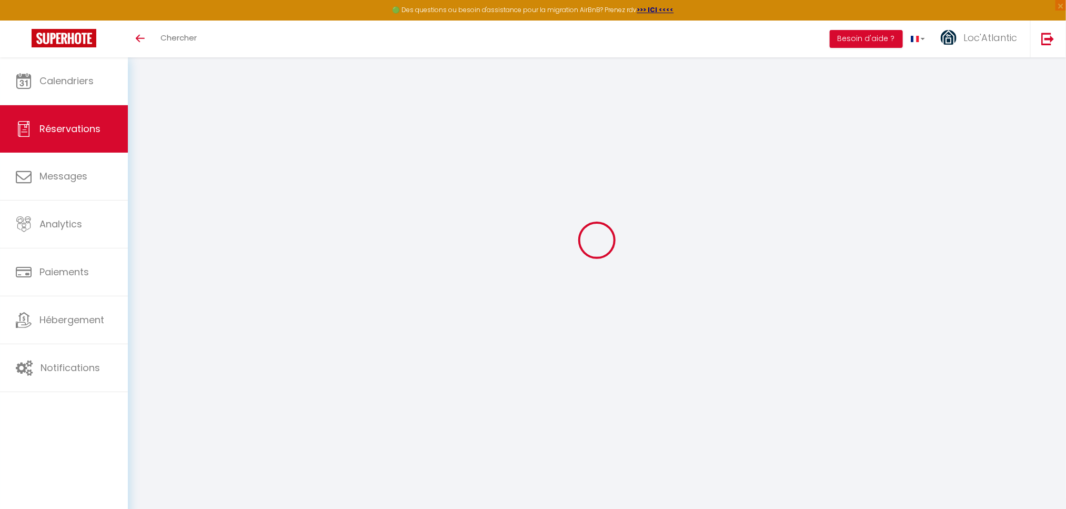
type input "moleroy@netcourrier.com"
type input "0610290142"
type input "91470"
type input "23 avenue de verdun"
type input "LIMOURS"
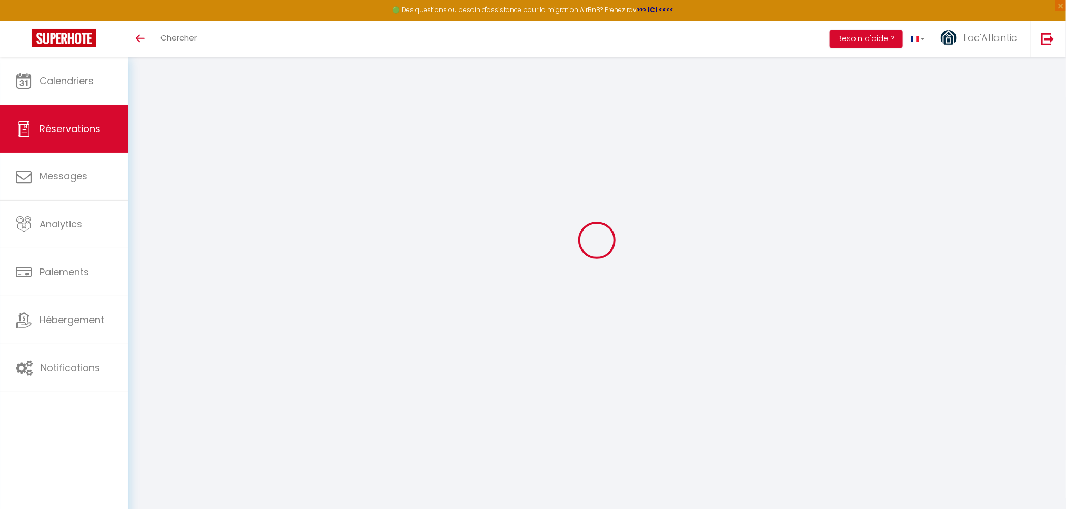
select select "FR"
select select "31946"
select select "1"
type input "Sam 27 Septembre 2025"
select select
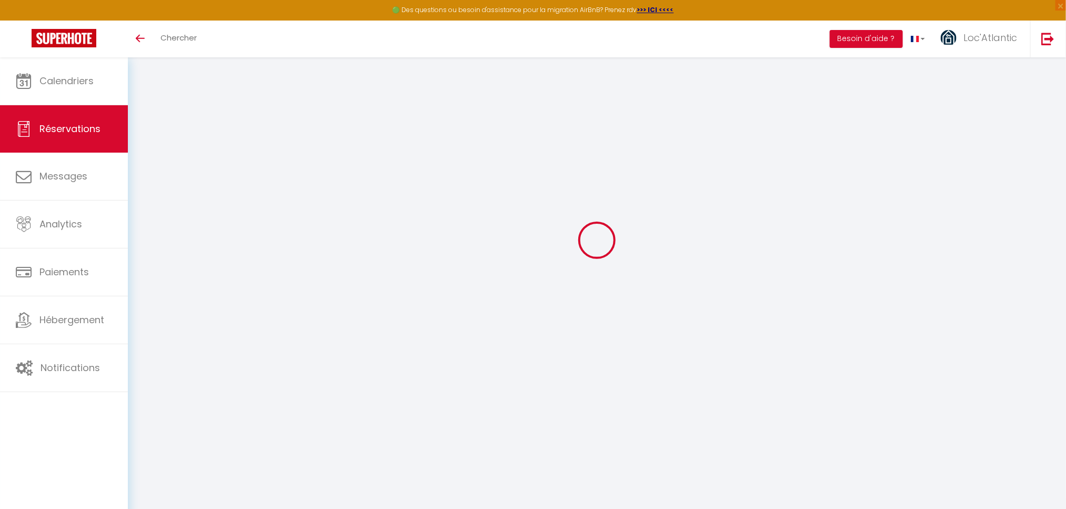
type input "Sam 18 Octobre 2025"
select select
type input "1"
select select "12"
select select "15"
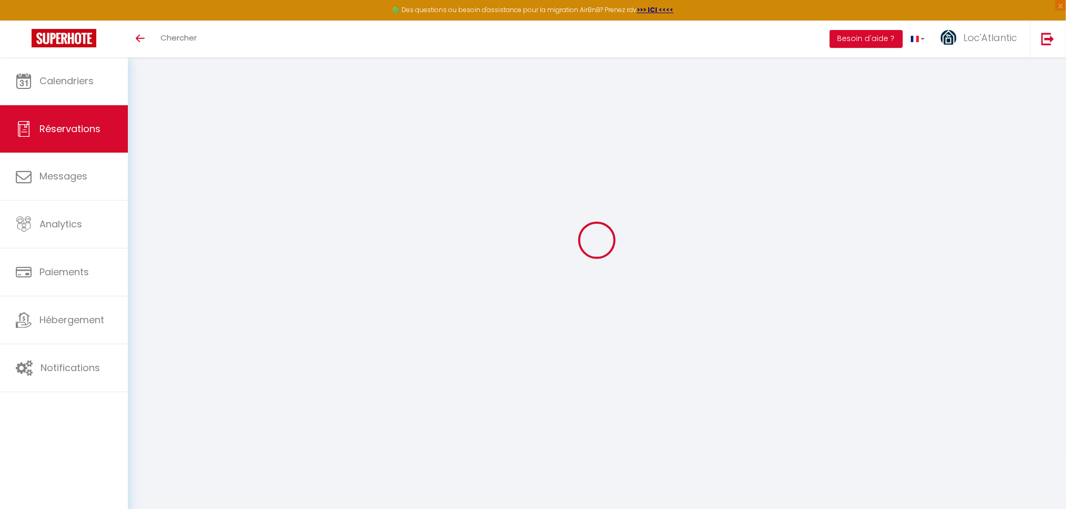
type input "651"
checkbox input "false"
type input "0"
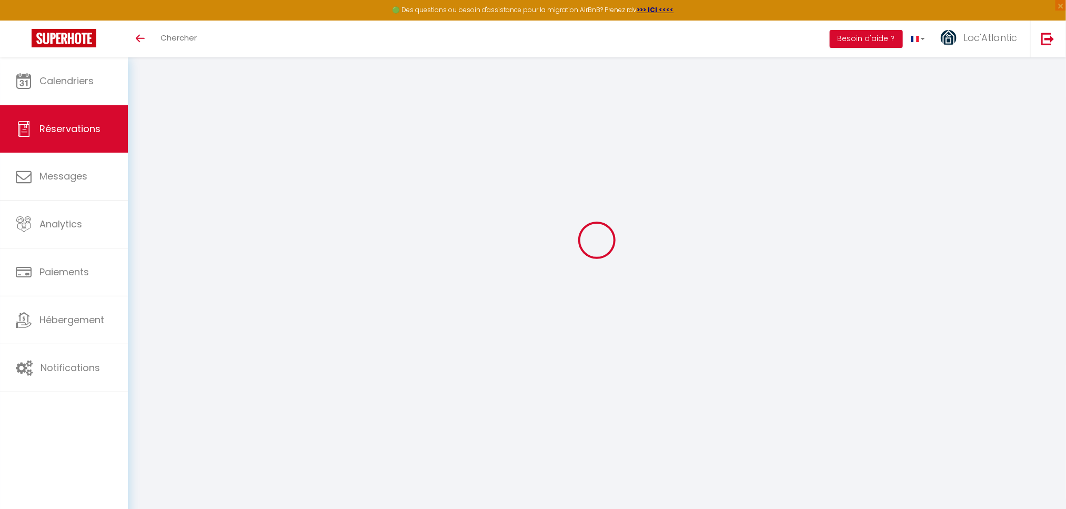
type input "0"
select select
checkbox input "false"
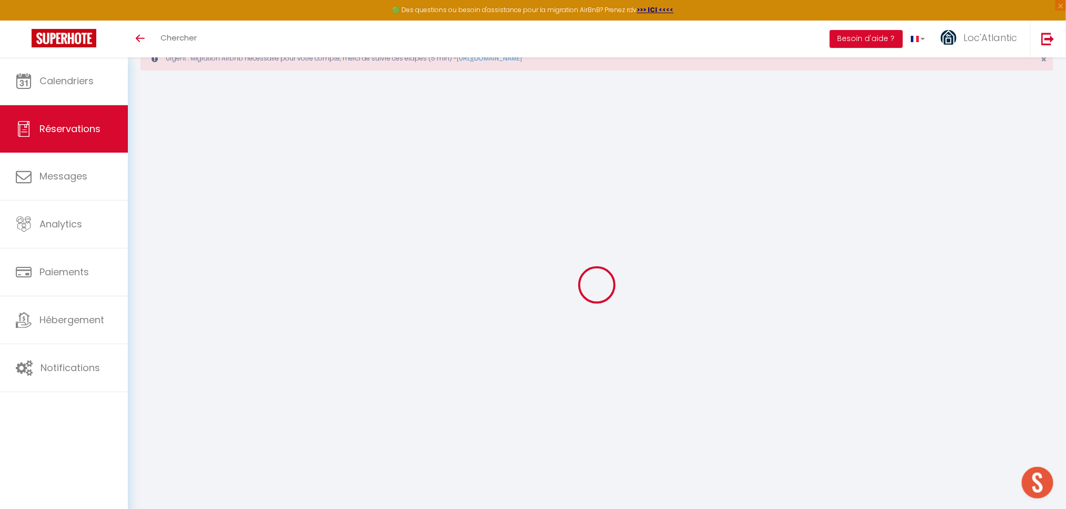
select select
checkbox input "false"
select select
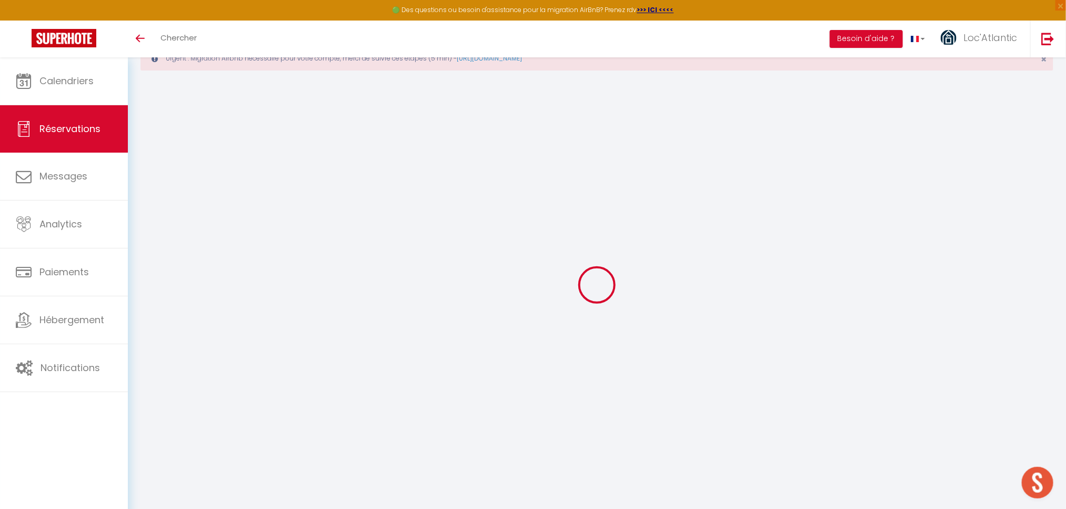
checkbox input "false"
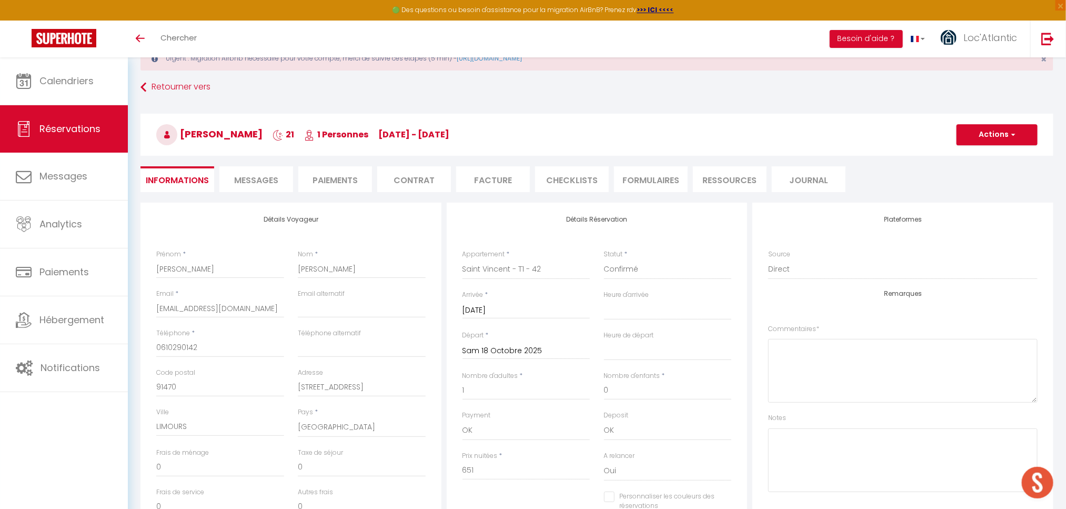
select select
checkbox input "false"
type input "27.3"
select select
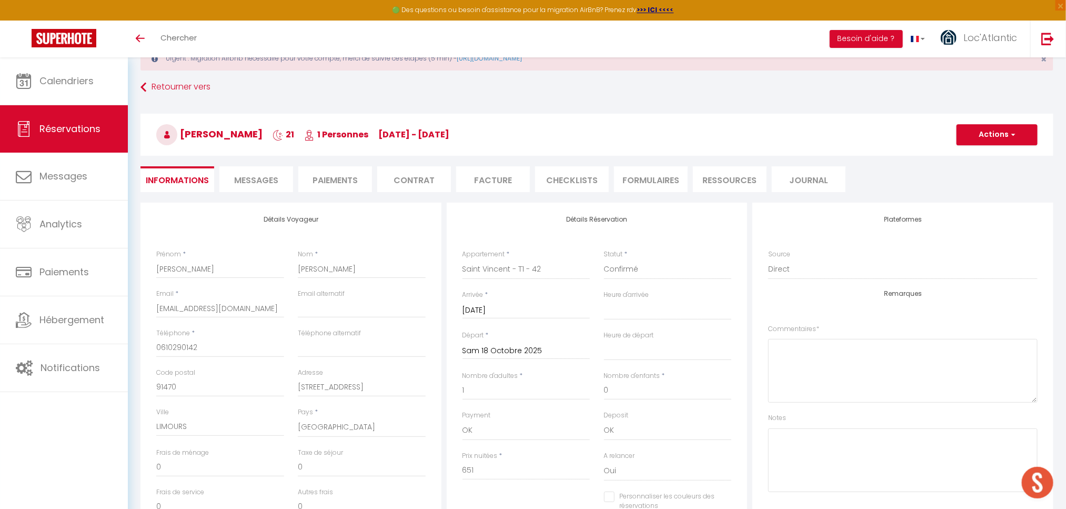
select select
checkbox input "false"
select select
click at [254, 183] on span "Messages" at bounding box center [256, 180] width 44 height 12
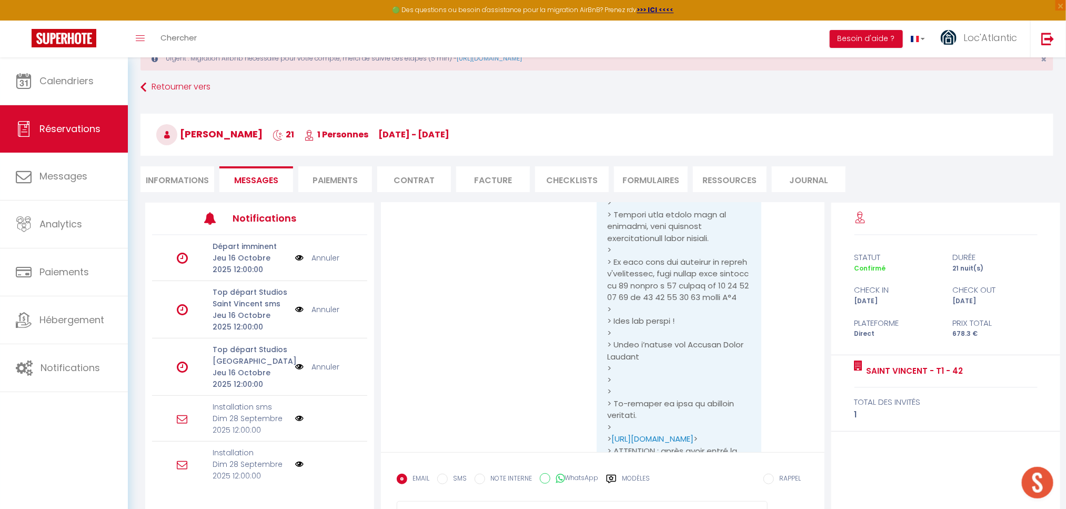
scroll to position [87, 0]
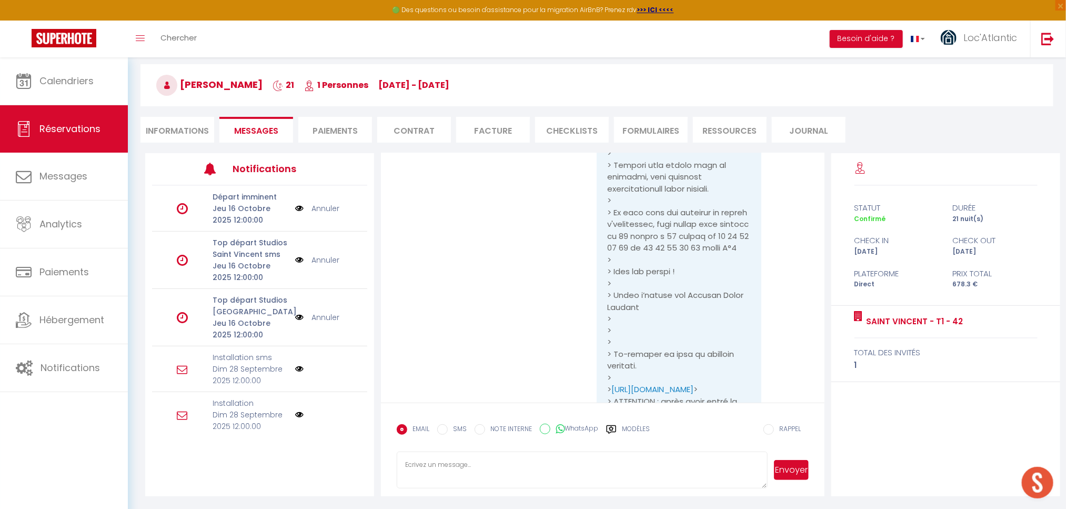
click at [493, 463] on textarea at bounding box center [582, 470] width 371 height 37
type textarea "Bonjour, pas de souci, nous pouvons votre forfait ménage. Je vous envoie un lie…"
click at [788, 467] on button "Envoyer" at bounding box center [791, 470] width 35 height 20
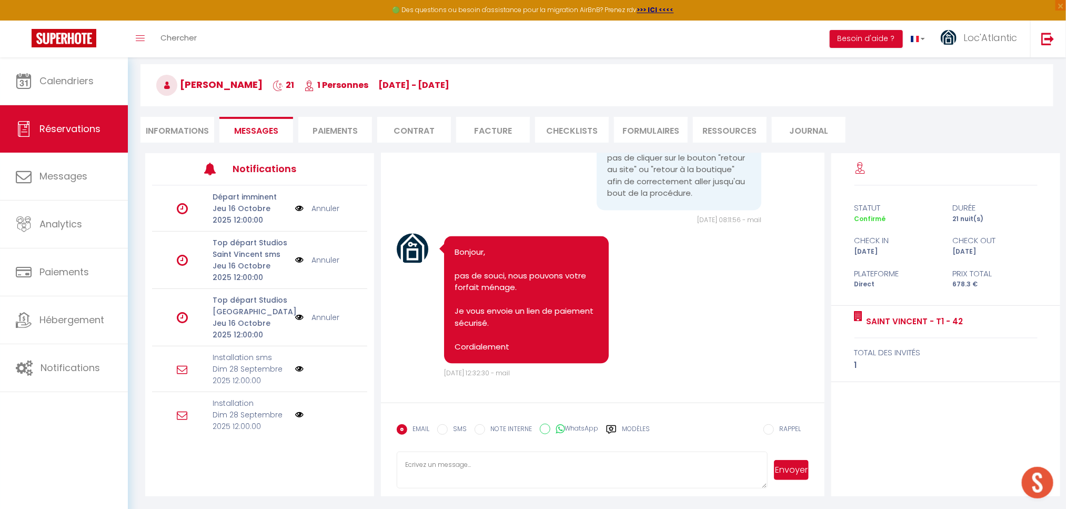
click at [343, 133] on li "Paiements" at bounding box center [335, 130] width 74 height 26
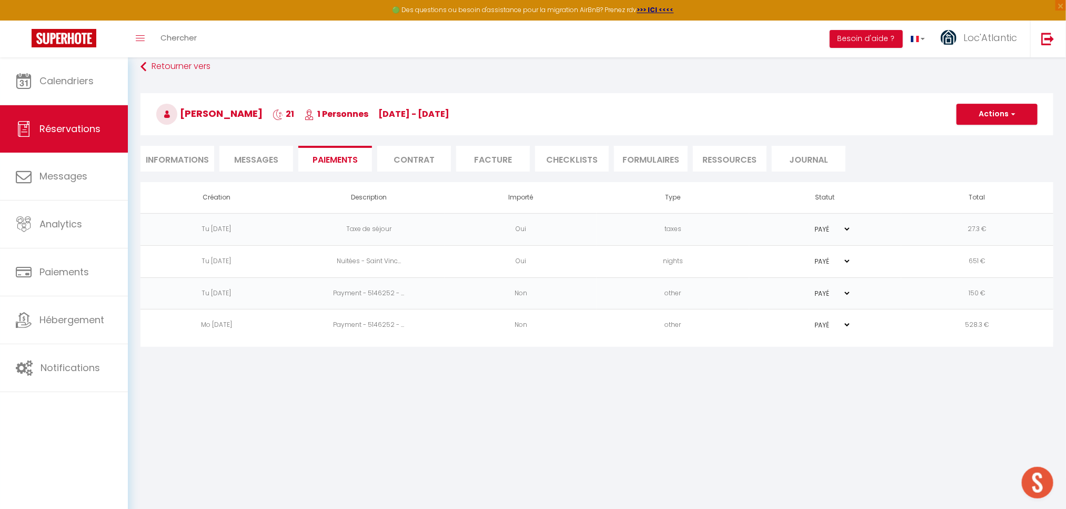
scroll to position [57, 0]
click at [999, 113] on button "Actions" at bounding box center [997, 114] width 81 height 21
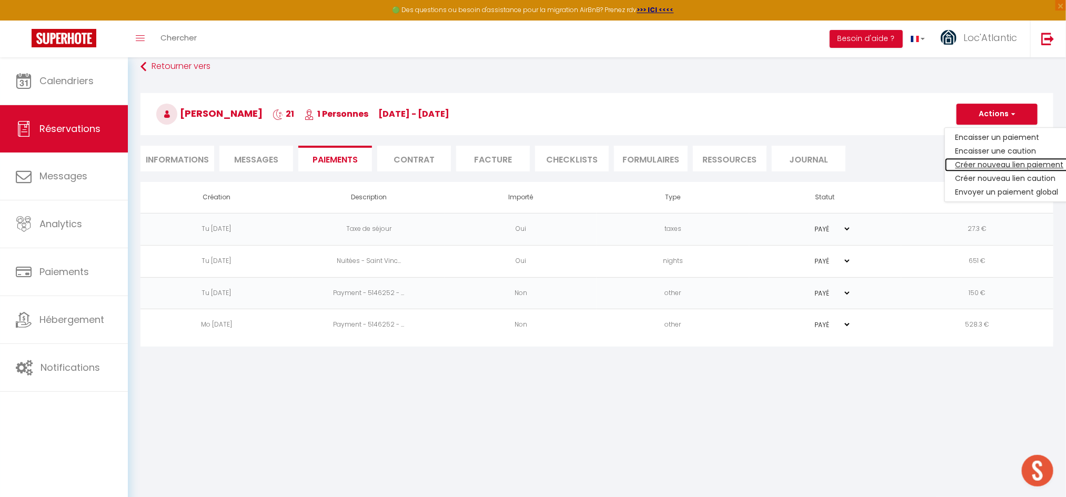
click at [985, 164] on link "Créer nouveau lien paiement" at bounding box center [1009, 165] width 129 height 14
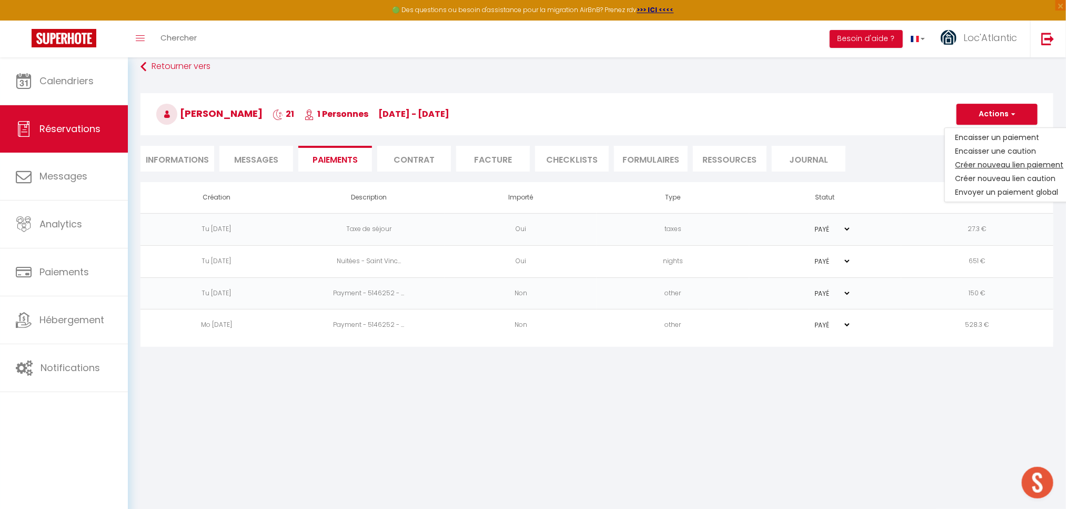
select select "nights"
type input "moleroy@netcourrier.com"
select select "8607"
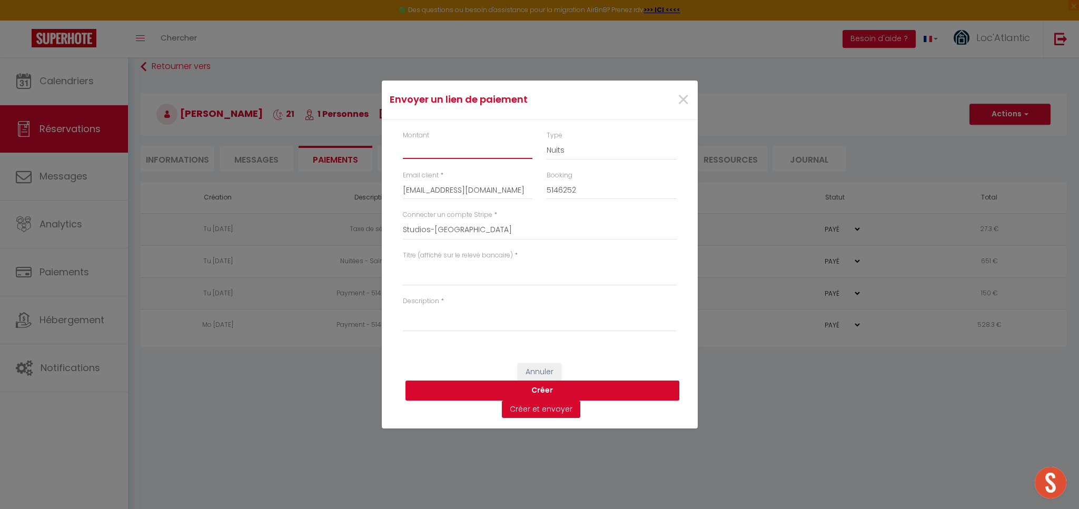
click at [446, 149] on input "Montant" at bounding box center [468, 149] width 130 height 19
type input "45"
click at [546, 151] on select "Nuits Frais de ménage Taxe de séjour Autre" at bounding box center [611, 150] width 130 height 20
select select "cleaning"
click at [546, 140] on select "Nuits Frais de ménage Taxe de séjour Autre" at bounding box center [611, 150] width 130 height 20
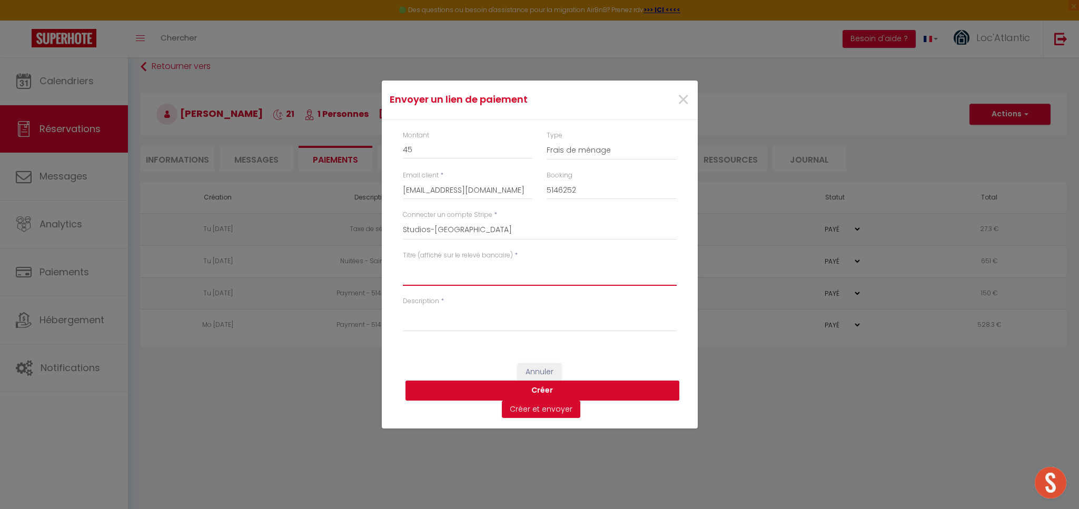
click at [466, 278] on textarea "Titre (affiché sur le relevé bancaire)" at bounding box center [540, 273] width 274 height 25
drag, startPoint x: 484, startPoint y: 265, endPoint x: 361, endPoint y: 271, distance: 123.3
click at [361, 271] on div "Envoyer un lien de paiement × Montant 45 Type Nuits Frais de ménage Taxe de séj…" at bounding box center [539, 254] width 1079 height 509
type textarea "Ménage fin de séjour"
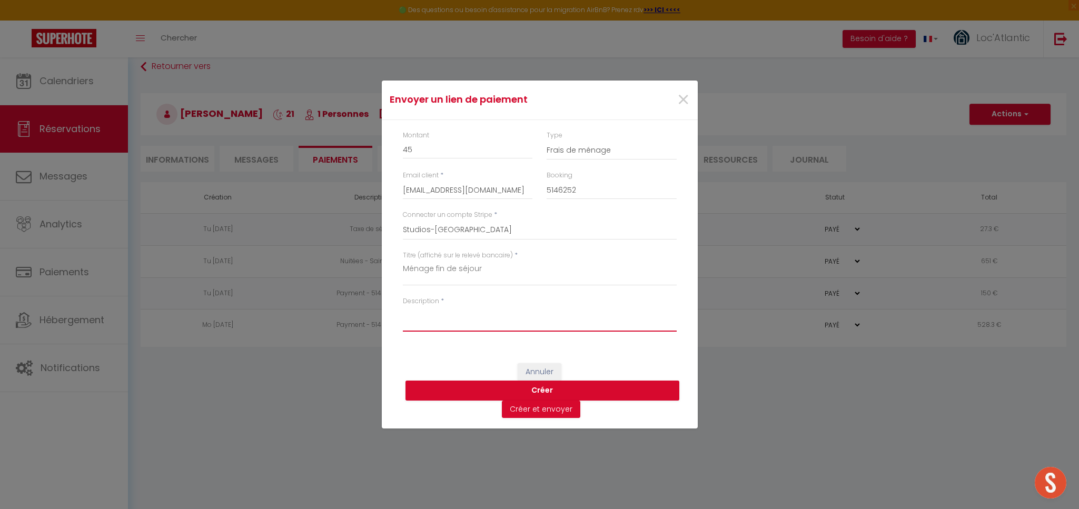
click at [463, 320] on textarea "Description" at bounding box center [540, 318] width 274 height 25
paste textarea "Ménage fin de séjour"
type textarea "Ménage fin de séjour"
click at [536, 411] on button "Créer et envoyer" at bounding box center [541, 410] width 78 height 18
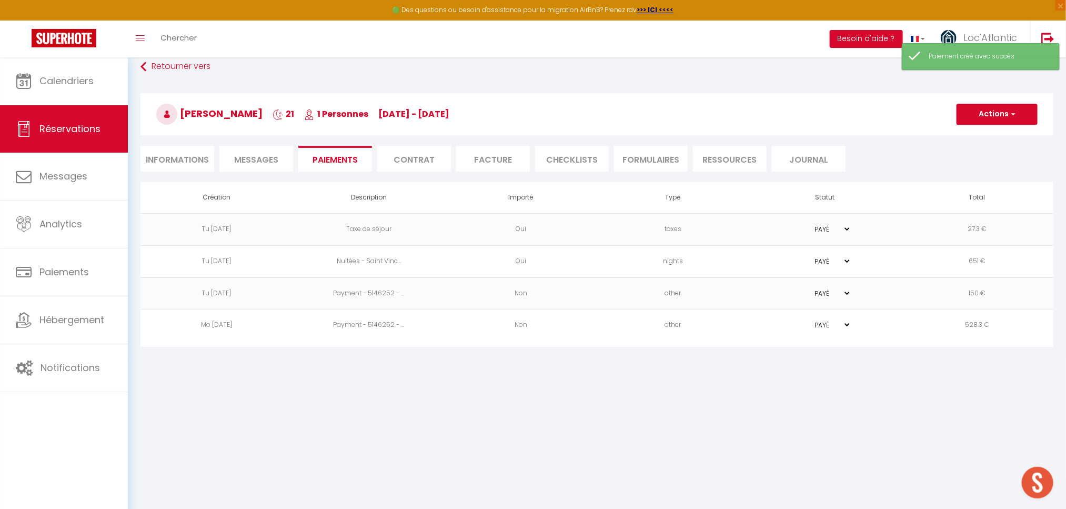
select select "fr"
type input "moleroy@netcourrier.com"
type input "Demande de paiement"
type textarea "Bonjour, Nous vous invitons à cliquer sur le lien ci-dessous pour effectuer le …"
select select "0"
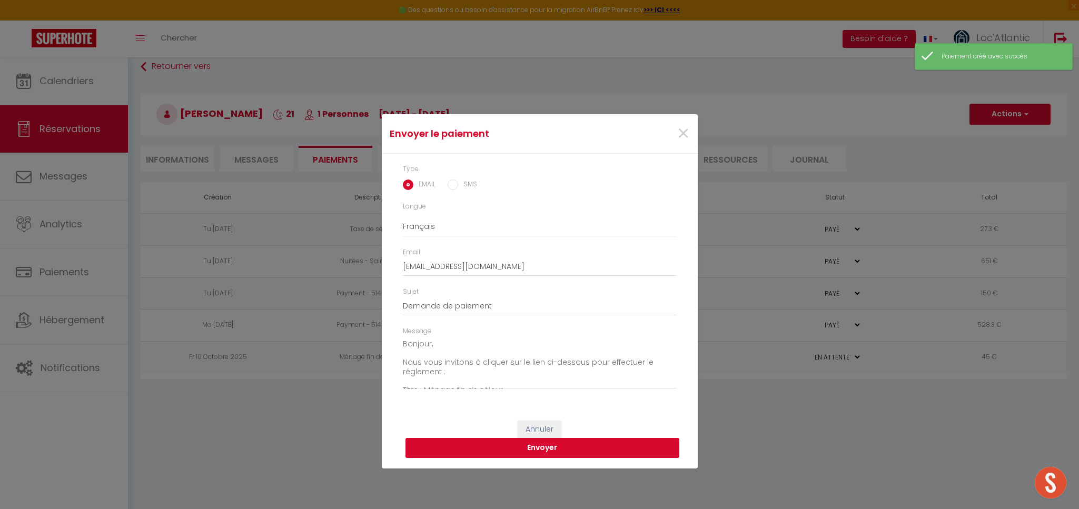
click at [567, 452] on button "Envoyer" at bounding box center [542, 448] width 274 height 20
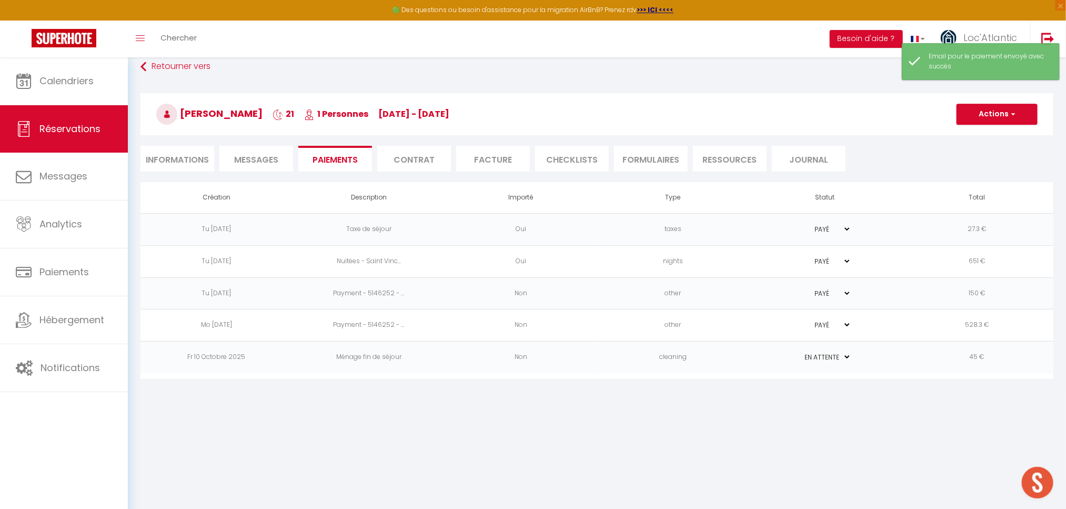
click at [166, 158] on li "Informations" at bounding box center [178, 159] width 74 height 26
select select
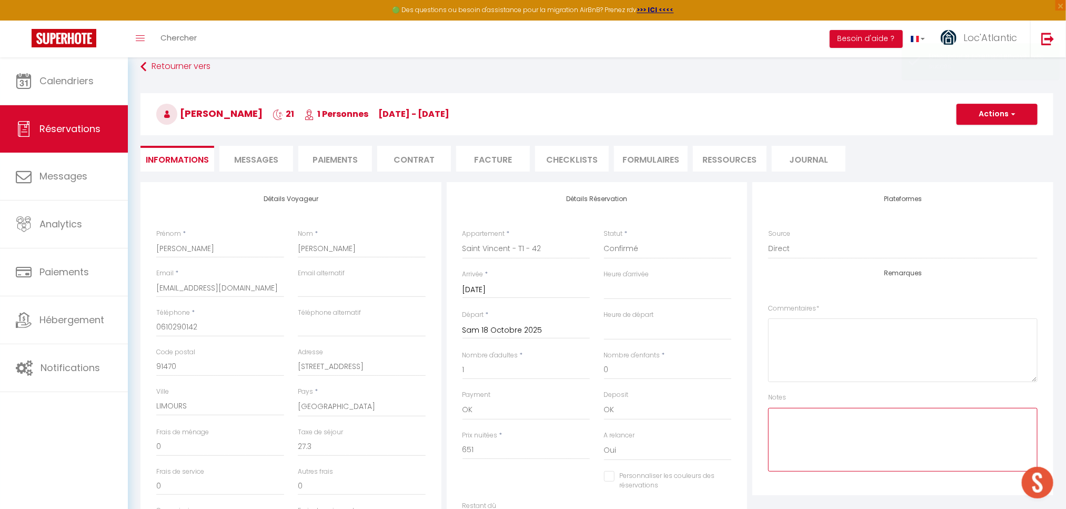
click at [865, 424] on textarea at bounding box center [903, 440] width 270 height 64
type textarea "M"
select select
checkbox input "false"
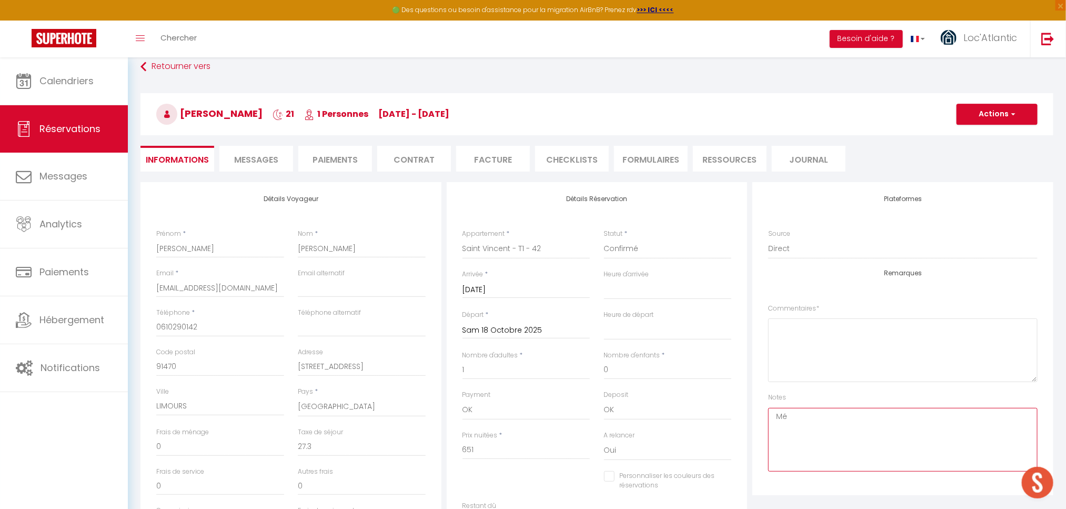
type textarea "Mén"
select select
type textarea "Ména"
checkbox input "false"
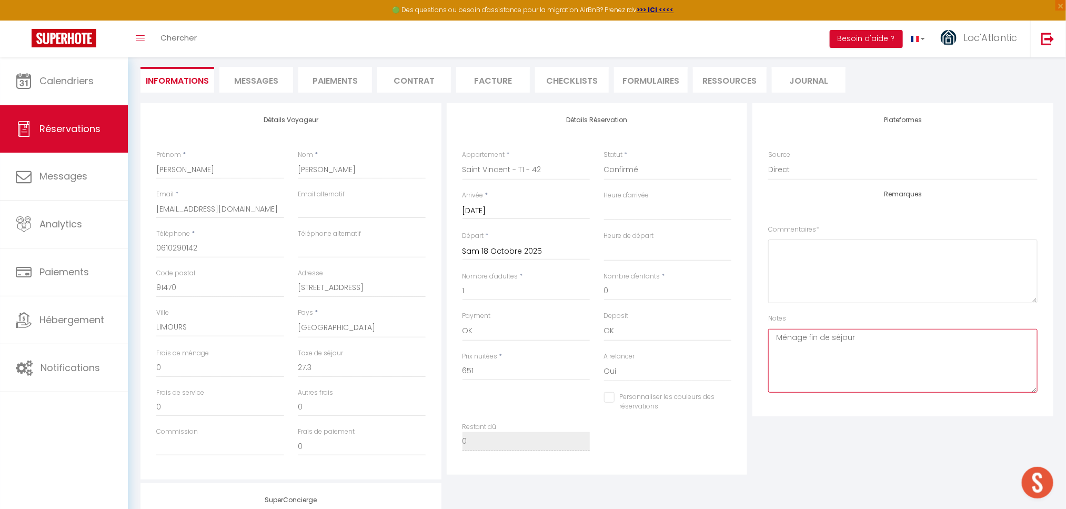
type textarea "Ménage fin de séjour"
click at [875, 471] on div "Plateformes Source Direct Airbnb.com Booking.com Chalet montagne Expedia Gite d…" at bounding box center [903, 291] width 306 height 376
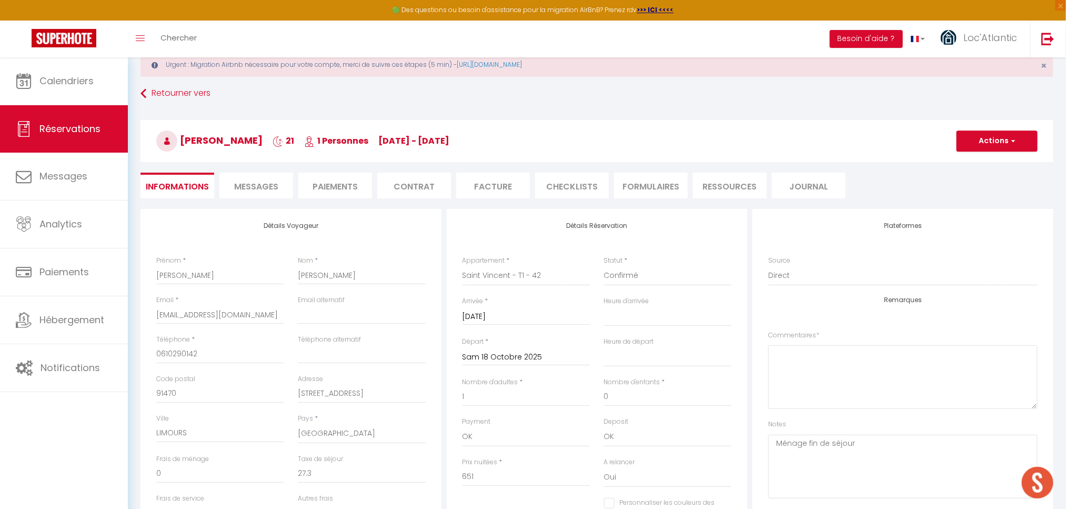
scroll to position [53, 0]
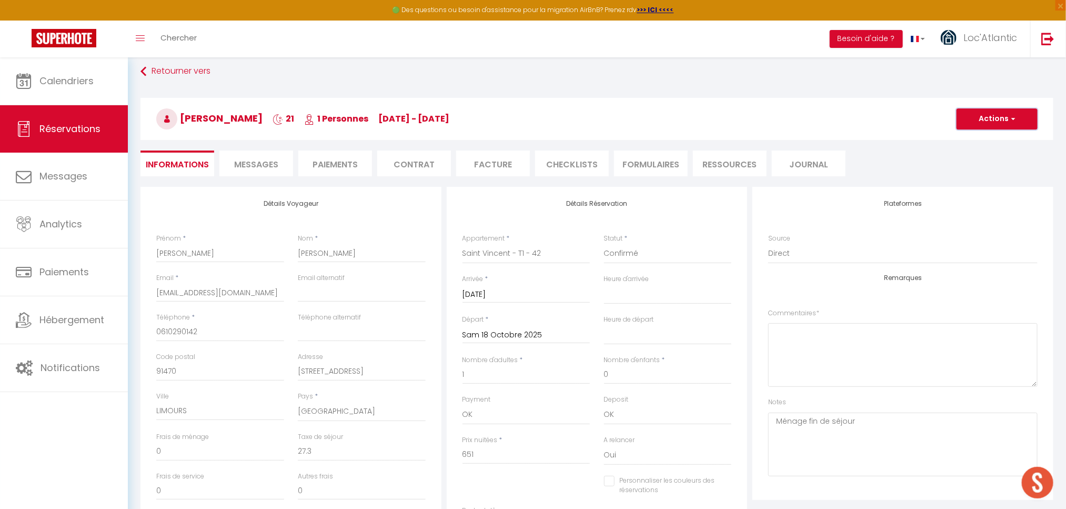
click at [1011, 117] on span "button" at bounding box center [1012, 118] width 6 height 9
click at [962, 141] on link "Enregistrer" at bounding box center [986, 142] width 83 height 14
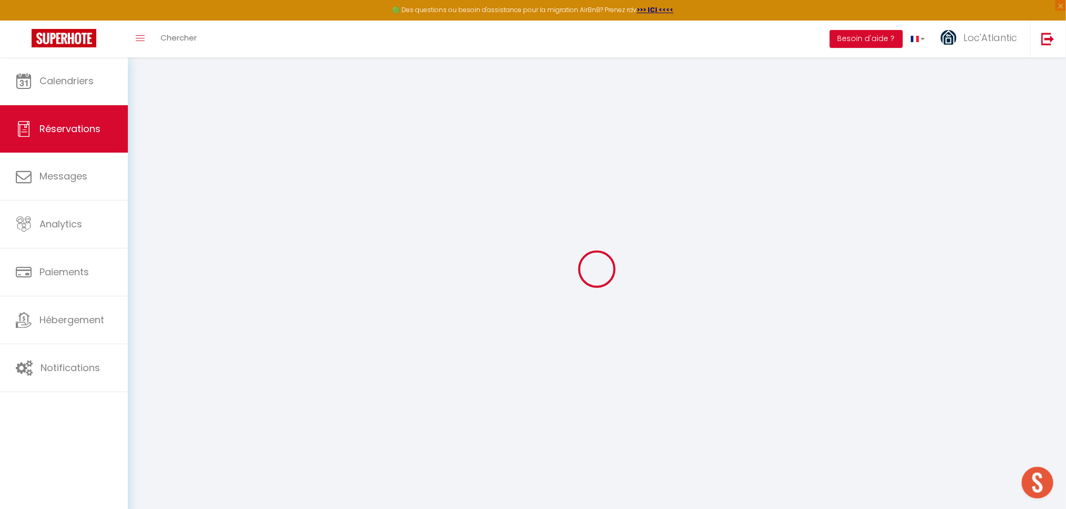
select select "not_cancelled"
